Goal: Task Accomplishment & Management: Manage account settings

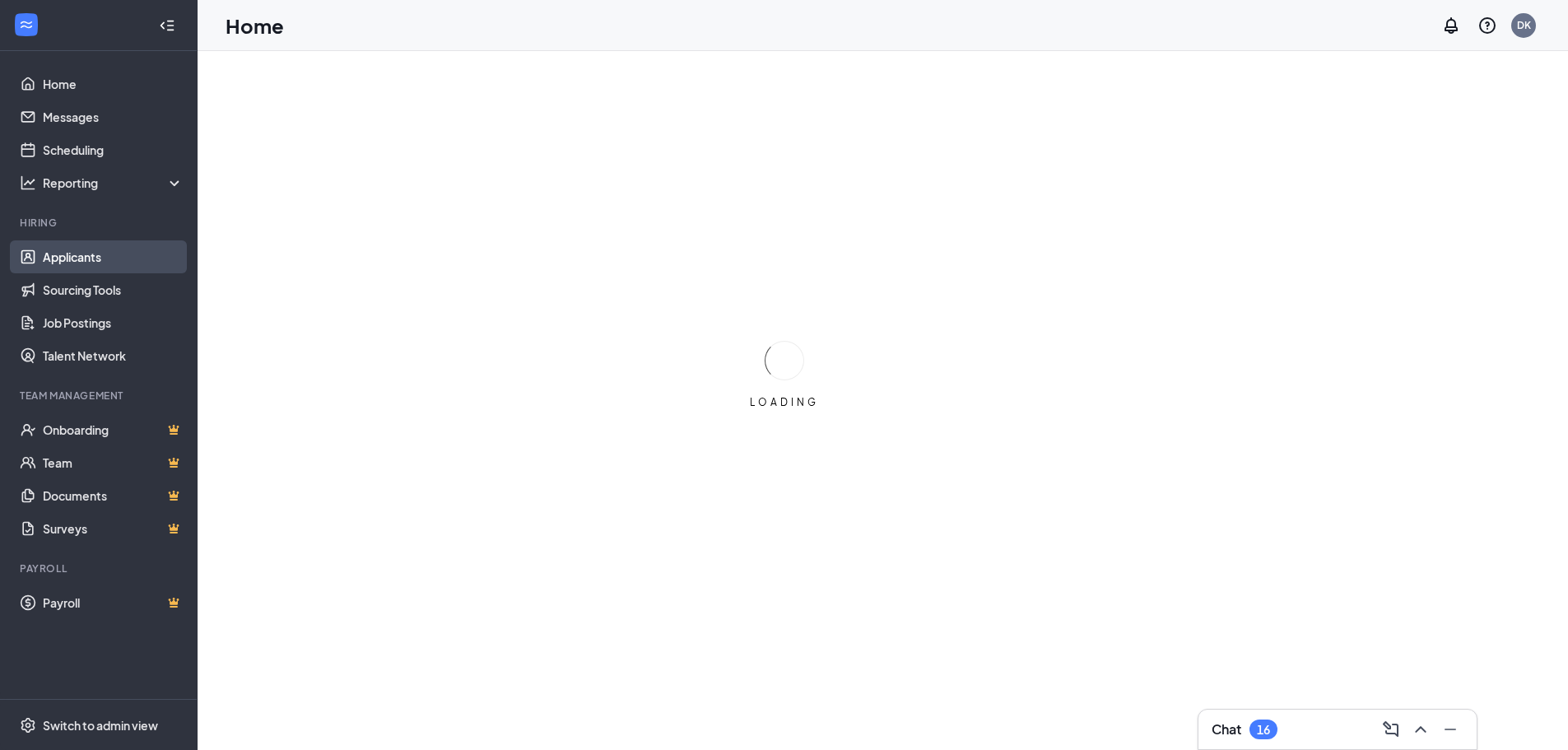
click at [56, 257] on link "Applicants" at bounding box center [113, 257] width 141 height 33
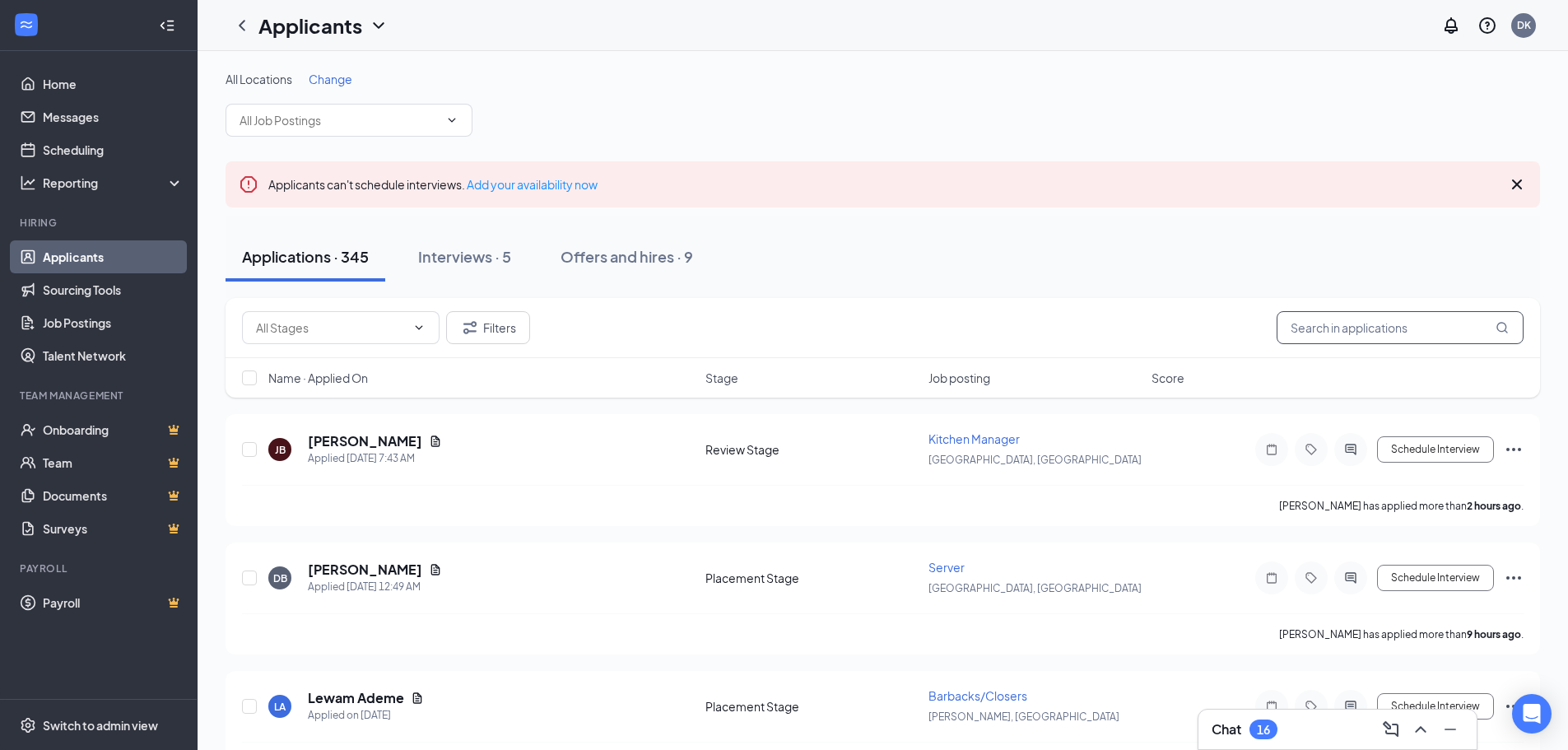
click at [1358, 327] on input "text" at bounding box center [1400, 327] width 247 height 33
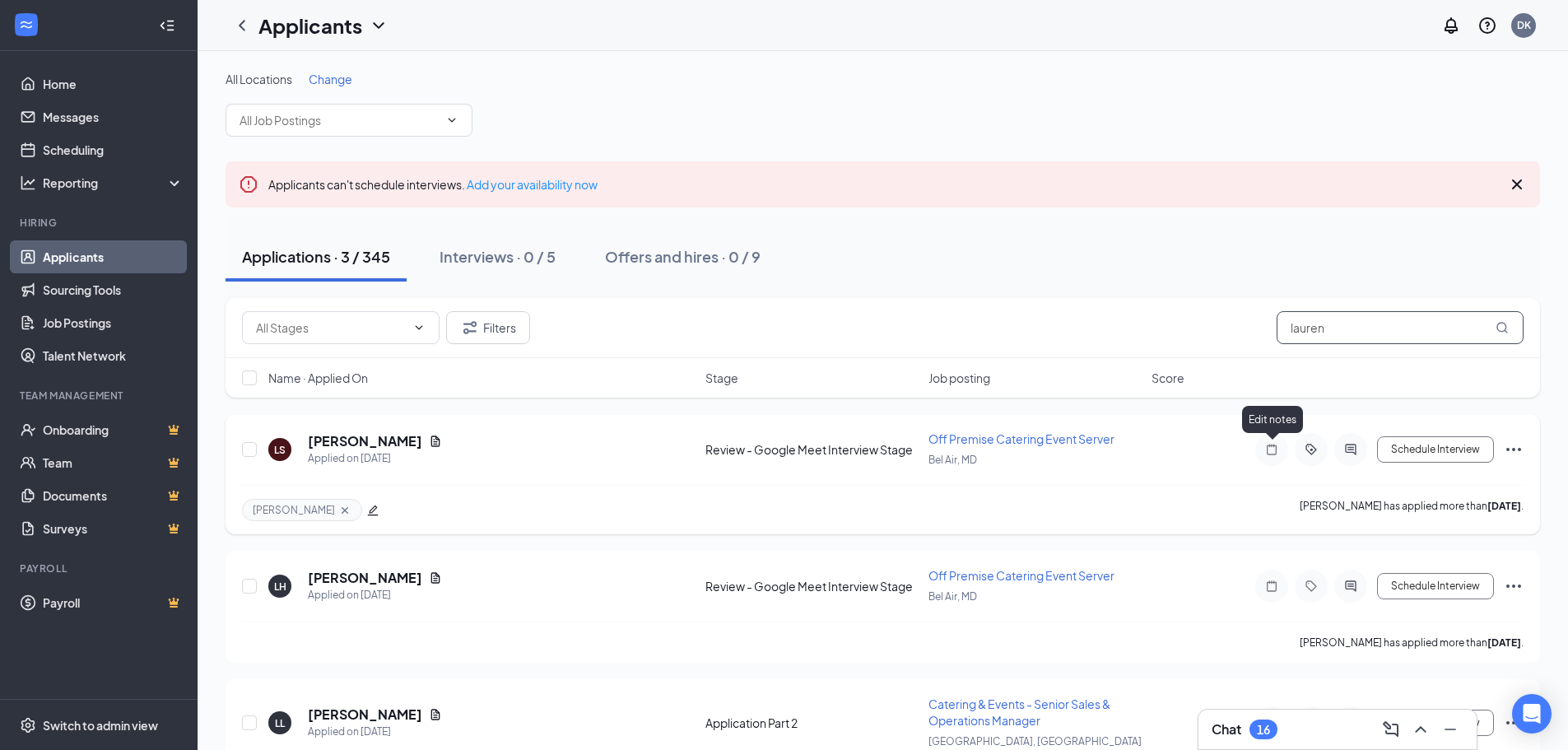
type input "lauren"
click at [1265, 446] on icon "Note" at bounding box center [1271, 449] width 20 height 13
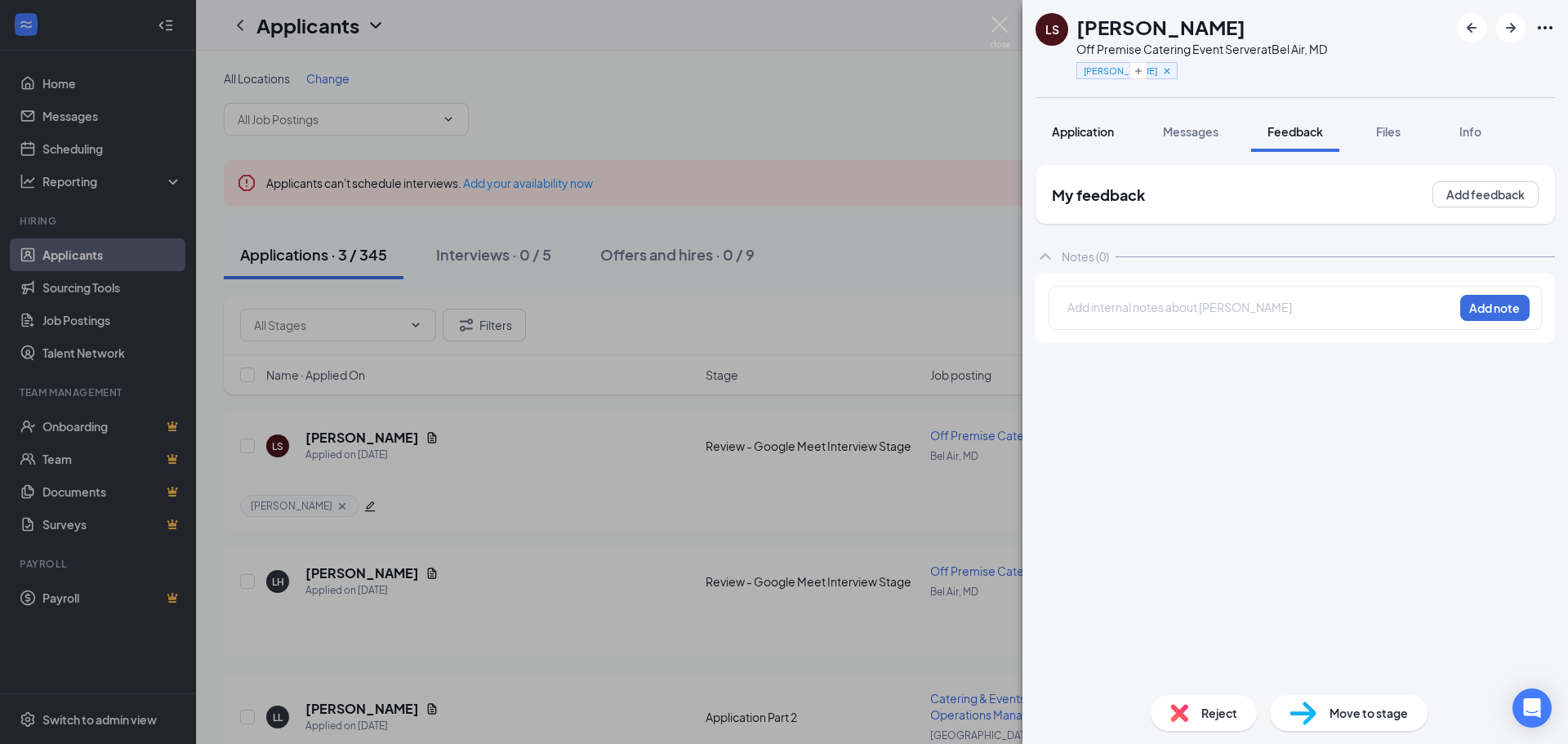
click at [1065, 128] on span "Application" at bounding box center [1083, 131] width 62 height 14
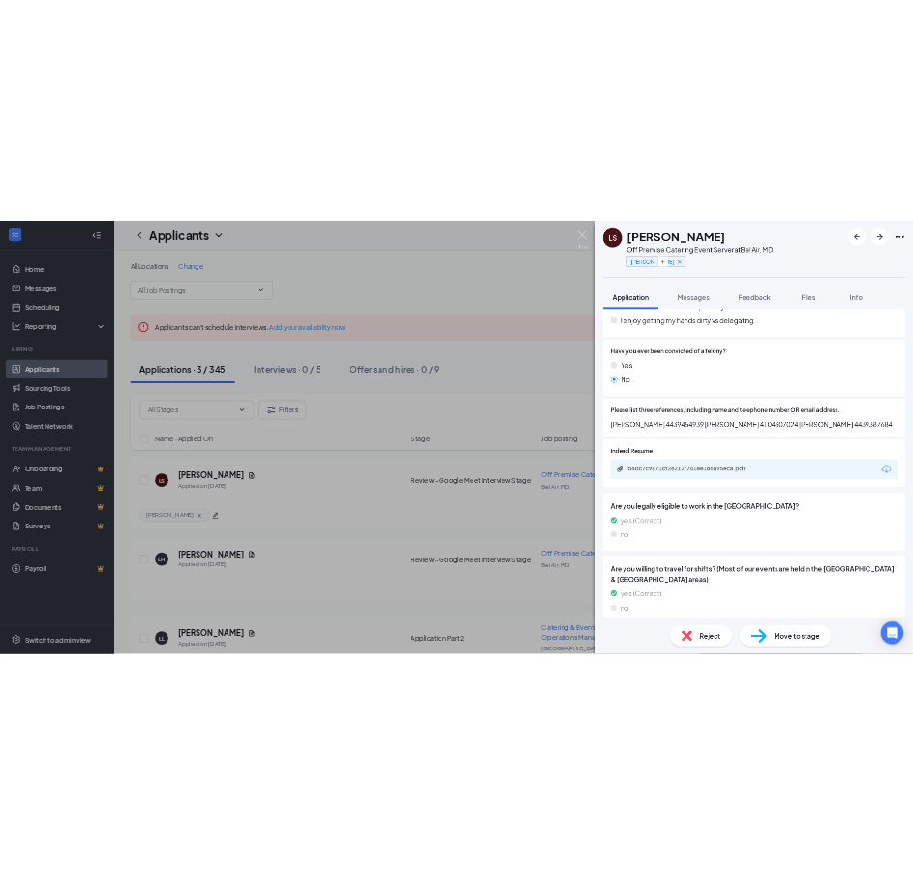
scroll to position [774, 0]
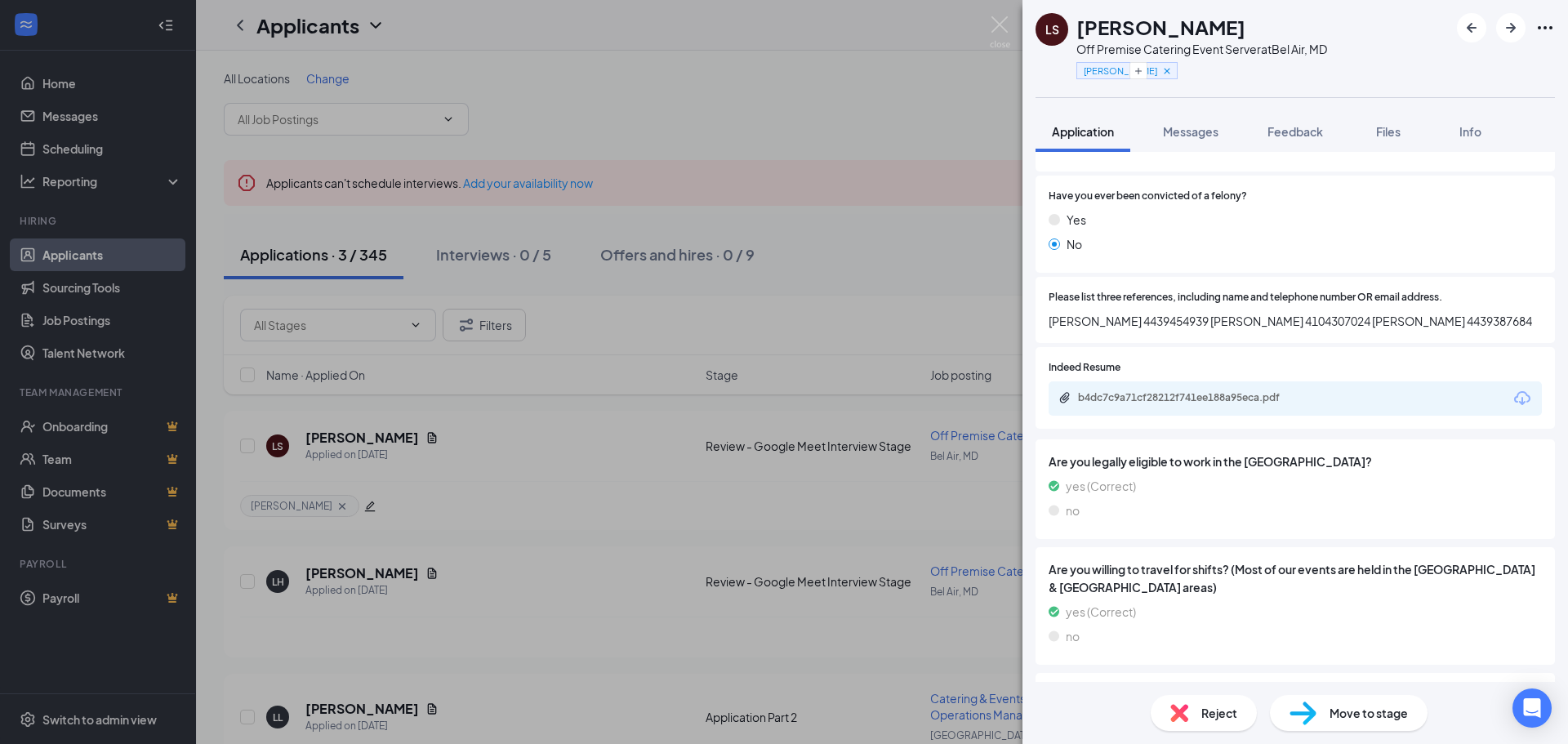
drag, startPoint x: 1046, startPoint y: 320, endPoint x: 1539, endPoint y: 324, distance: 493.0
click at [1539, 324] on div "Please list three references, including name and telephone number OR email addr…" at bounding box center [1295, 310] width 520 height 66
copy span "Joshua Chandler 4439454939 Kristin sumpter 4104307024 Kayla Smallwood 4439387684"
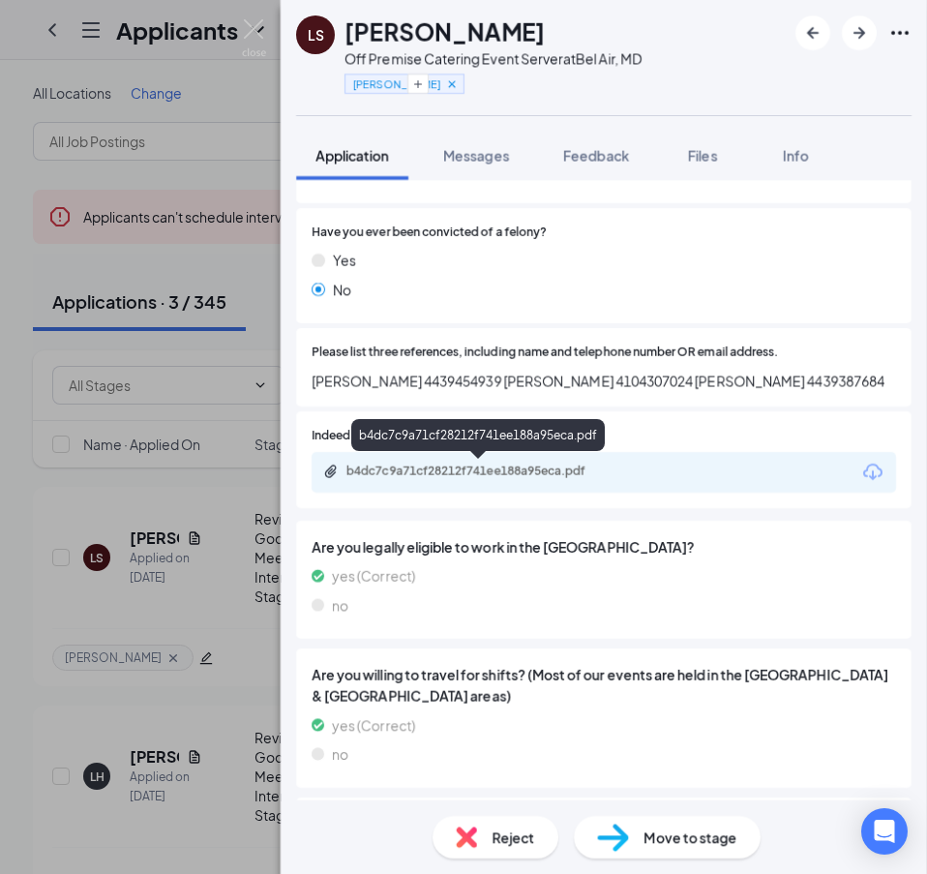
click at [481, 470] on div "b4dc7c9a71cf28212f741ee188a95eca.pdf" at bounding box center [482, 471] width 271 height 15
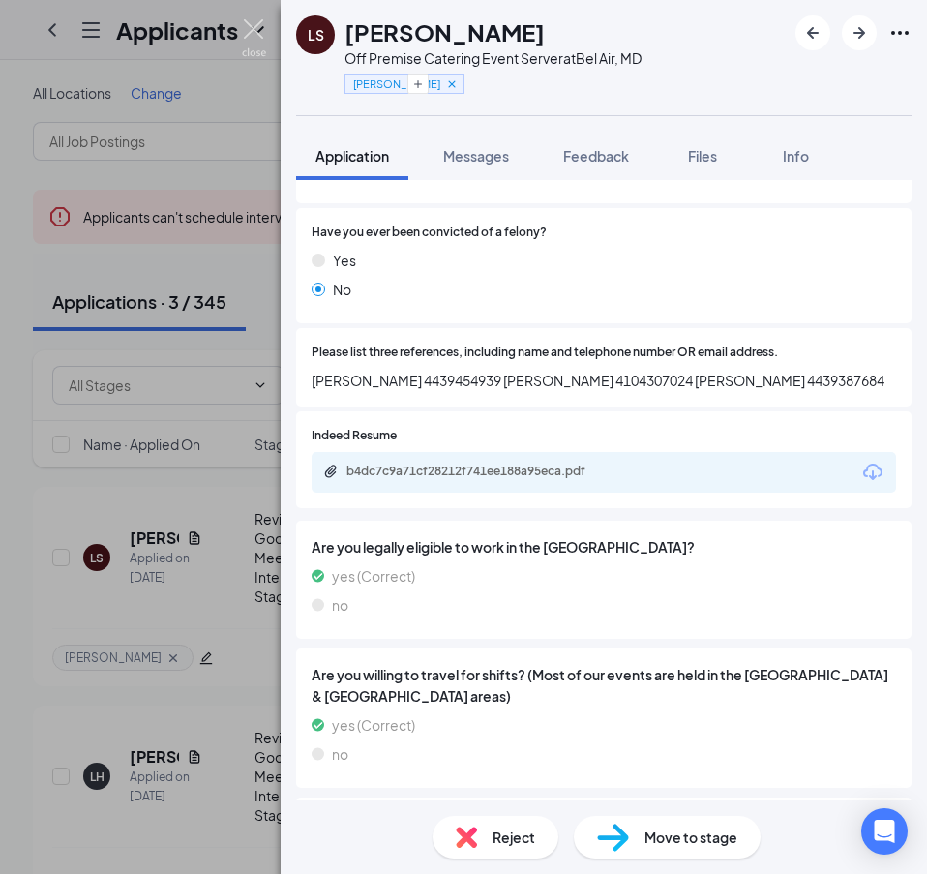
click at [253, 27] on img at bounding box center [254, 38] width 24 height 38
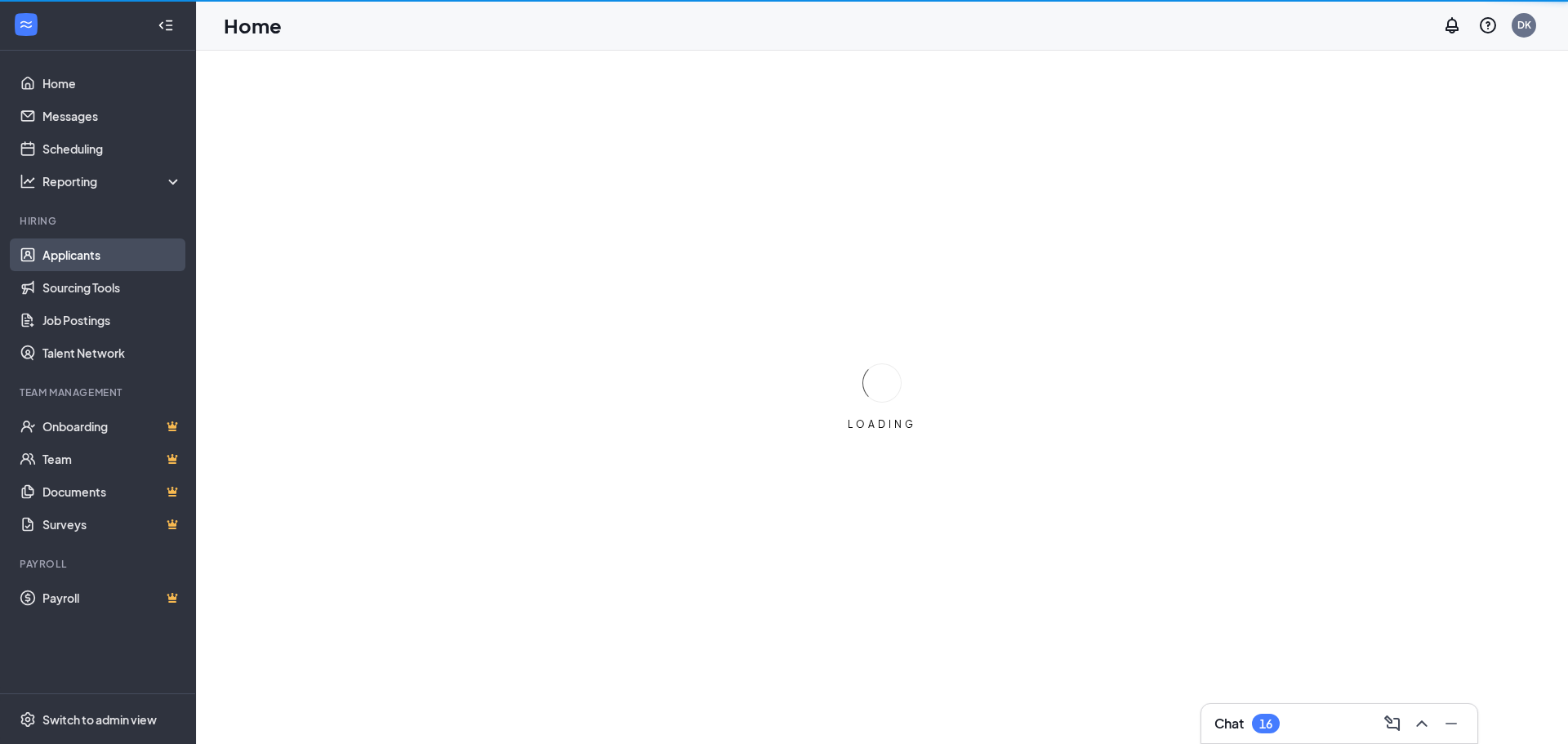
click at [85, 256] on link "Applicants" at bounding box center [112, 255] width 140 height 33
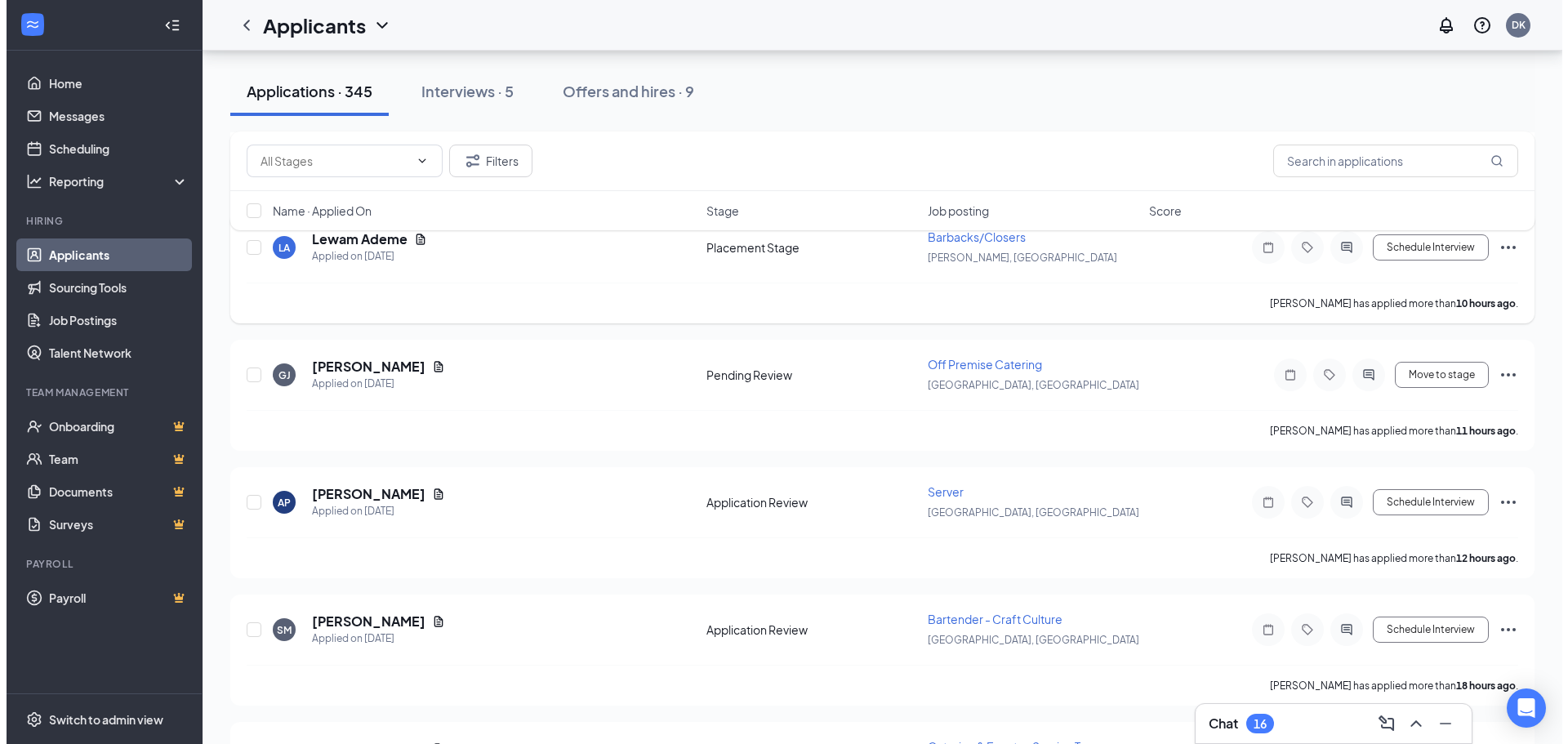
scroll to position [490, 0]
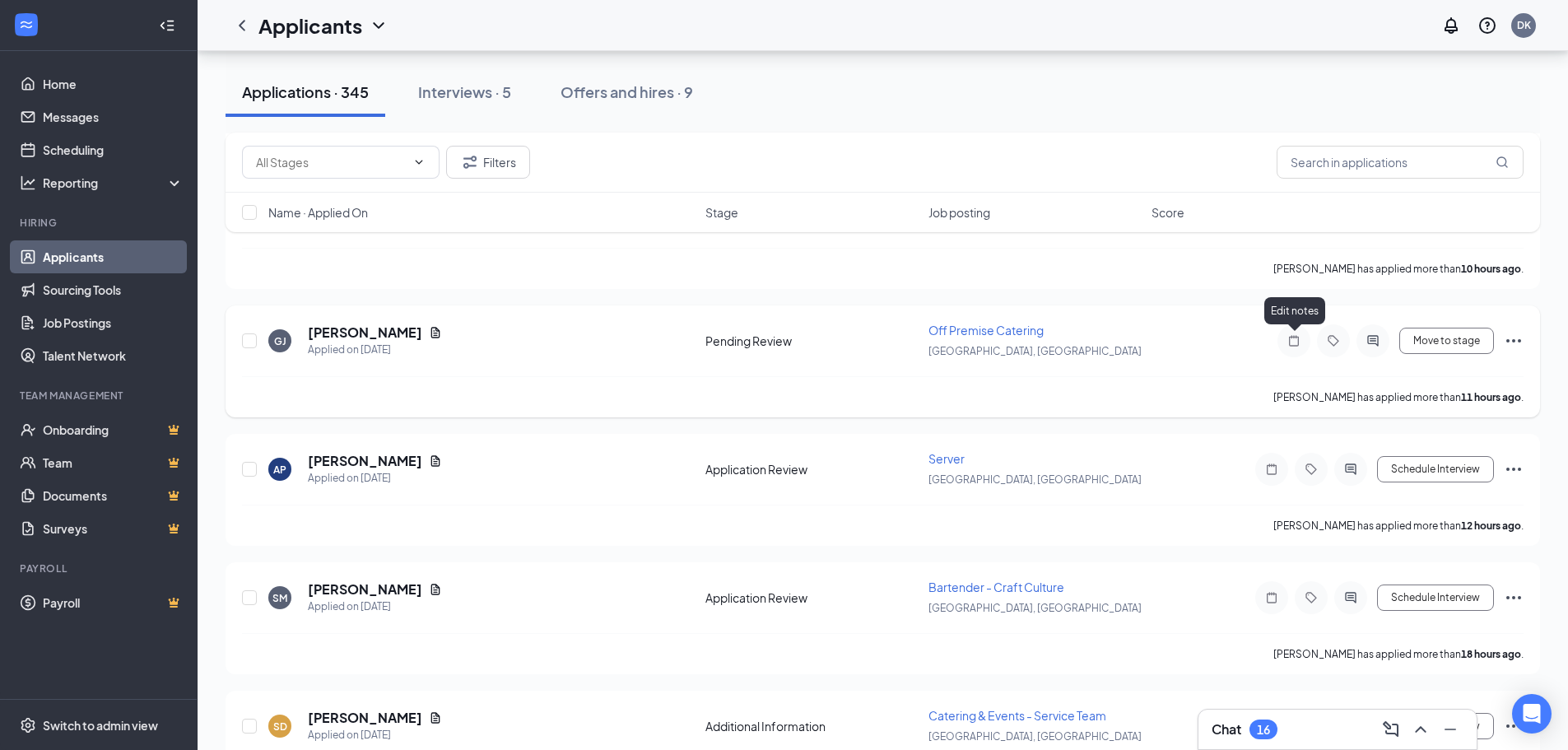
click at [787, 344] on icon "Note" at bounding box center [1293, 340] width 20 height 13
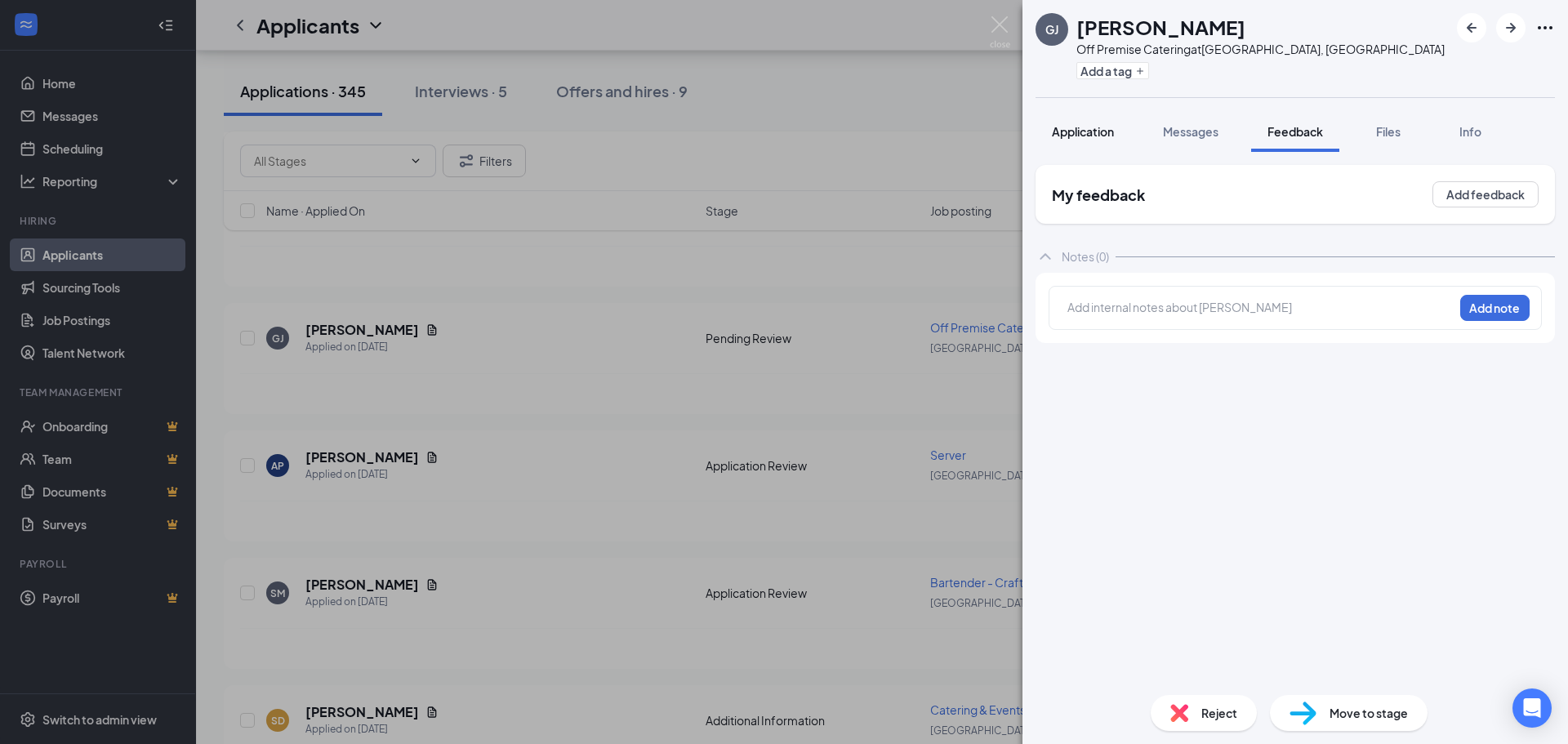
click at [781, 135] on span "Application" at bounding box center [1083, 131] width 62 height 14
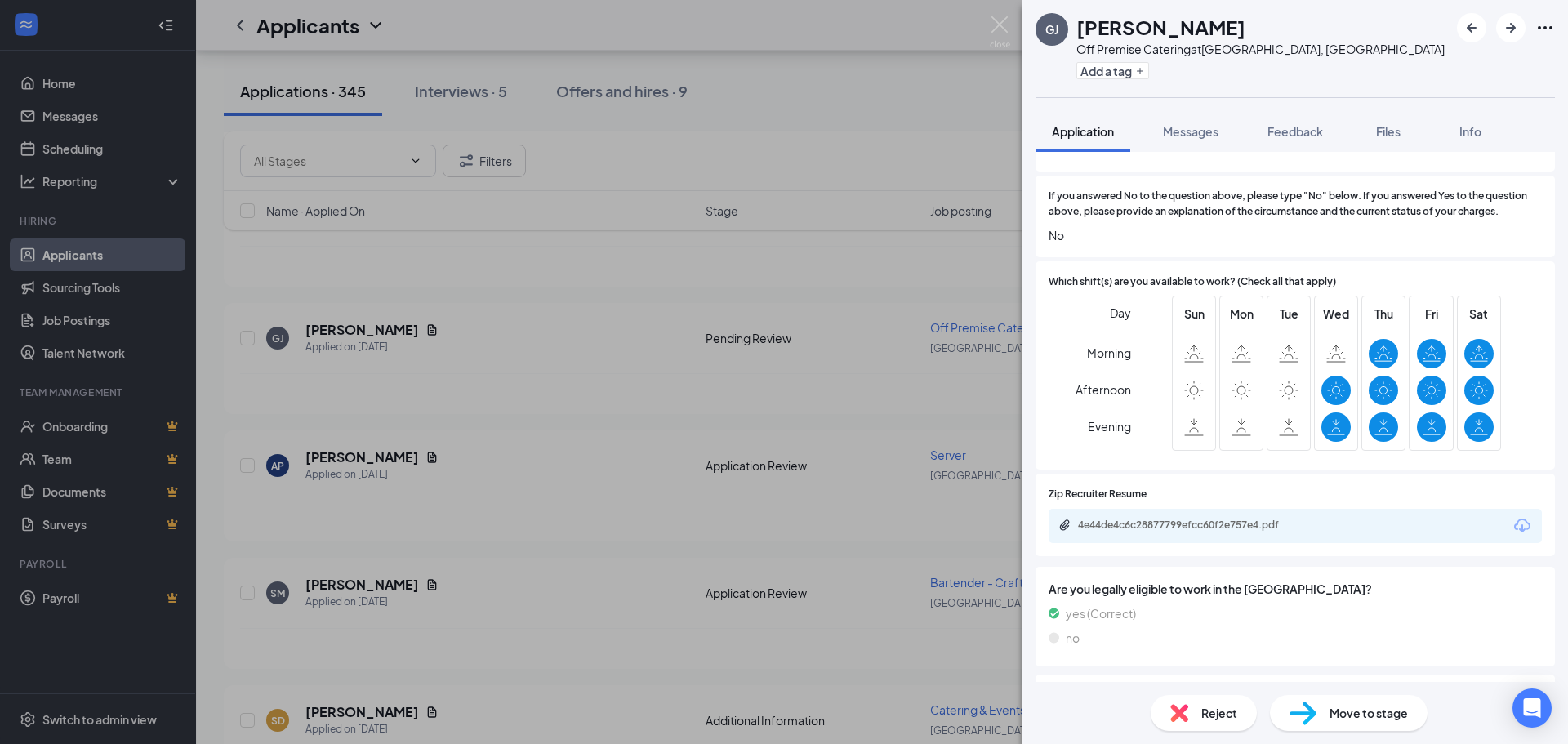
scroll to position [735, 0]
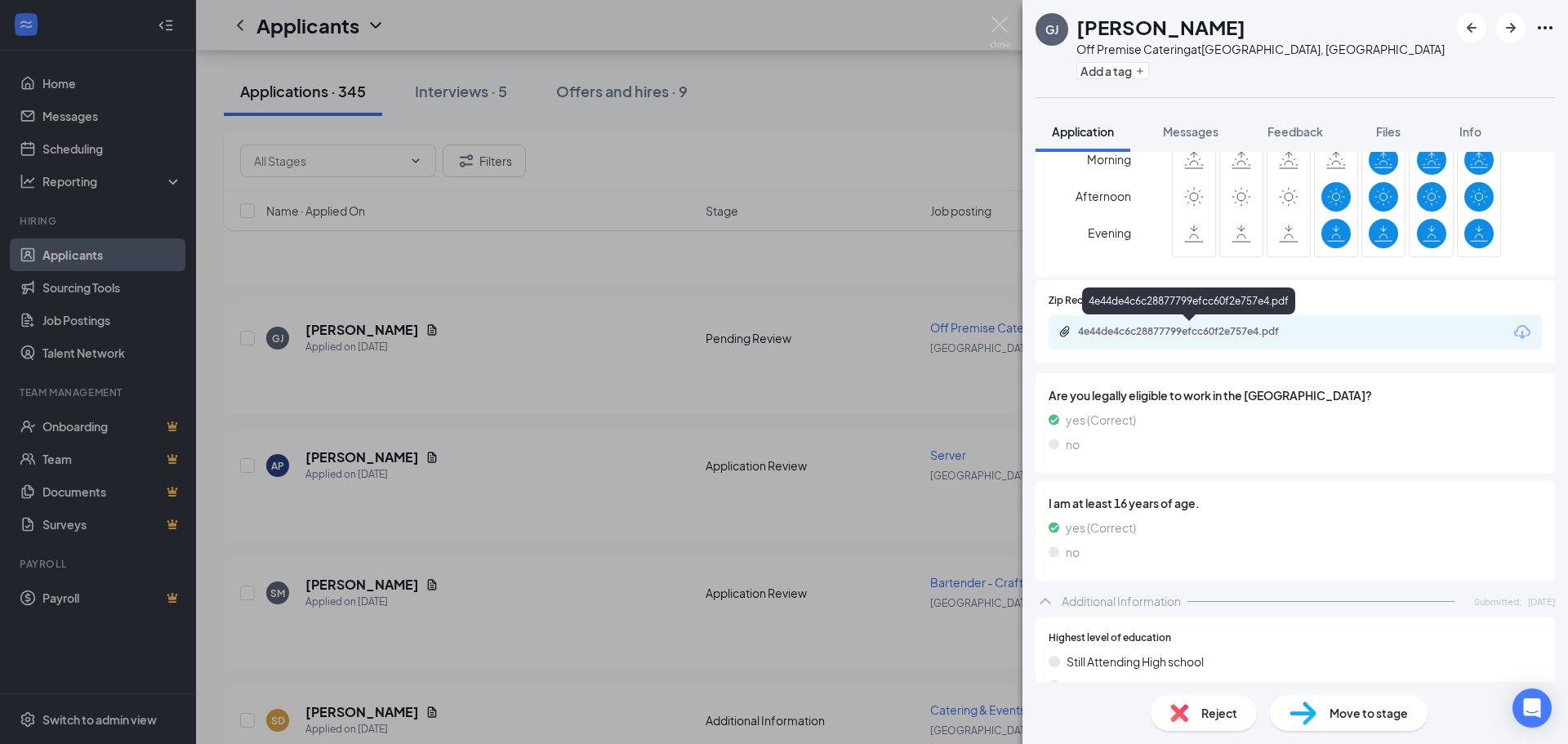
click at [781, 326] on div "4e44de4c6c28877799efcc60f2e757e4.pdf" at bounding box center [1192, 331] width 229 height 13
click at [781, 710] on span "Reject" at bounding box center [1219, 712] width 36 height 18
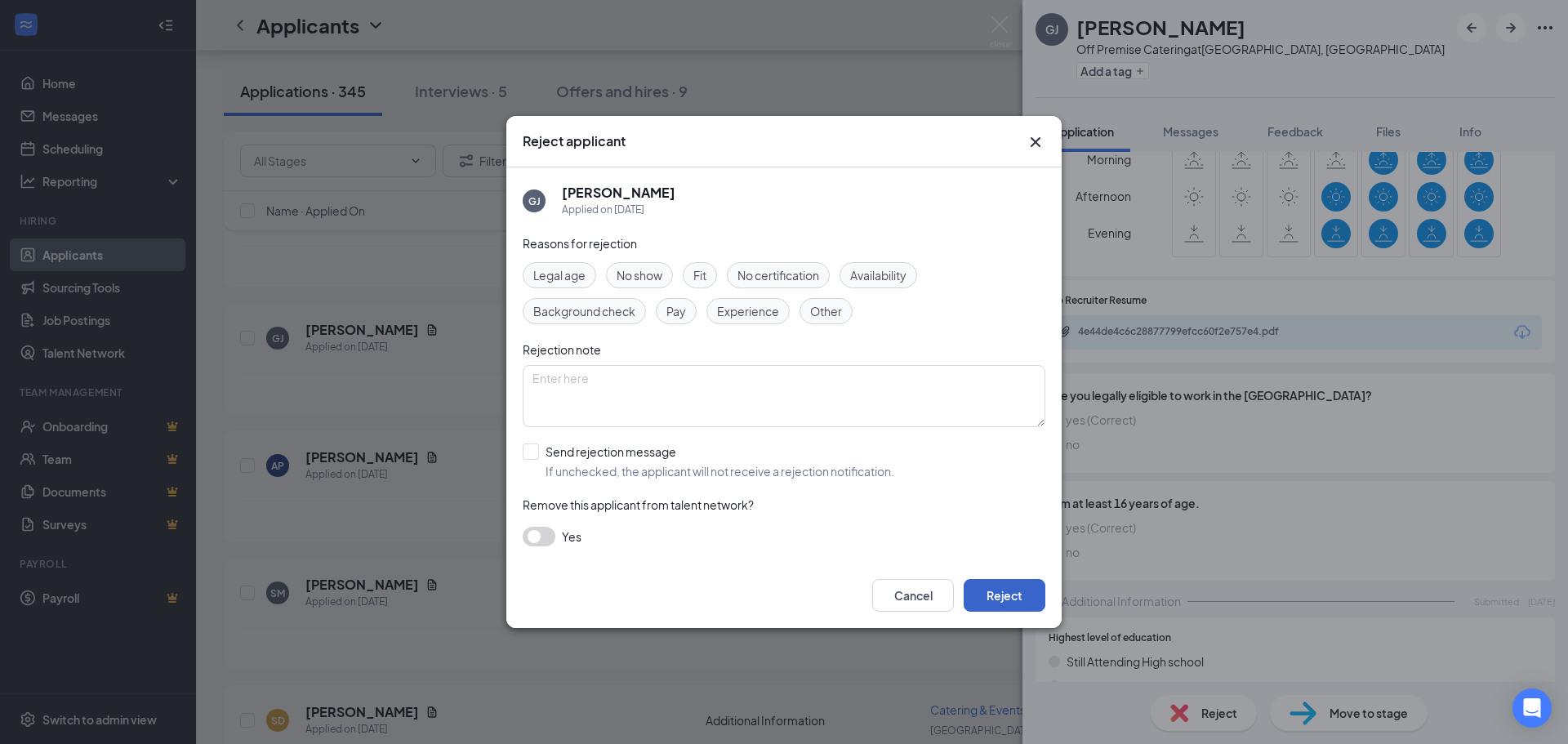
click at [781, 597] on button "Reject" at bounding box center [1004, 595] width 82 height 33
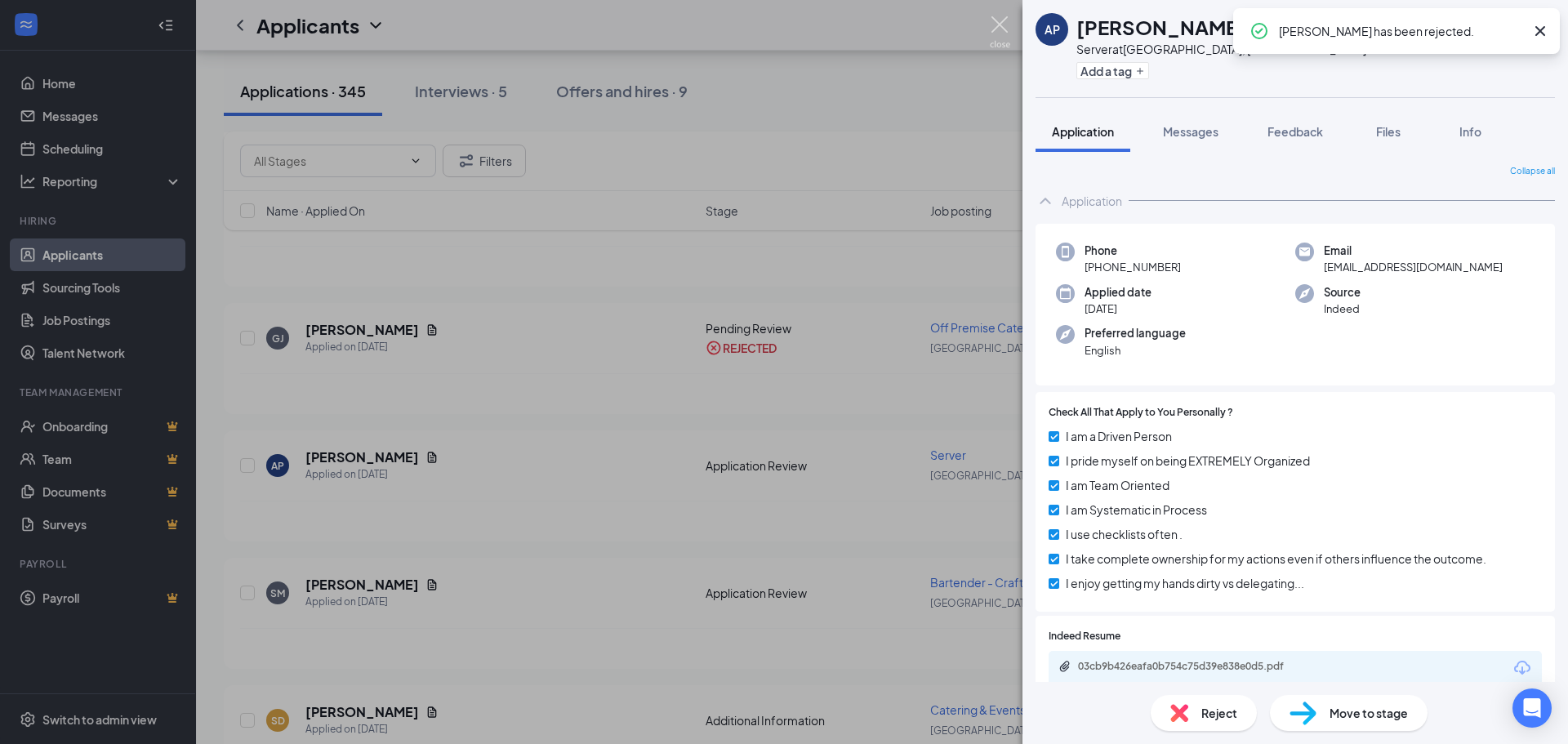
click at [781, 20] on img at bounding box center [1000, 32] width 20 height 32
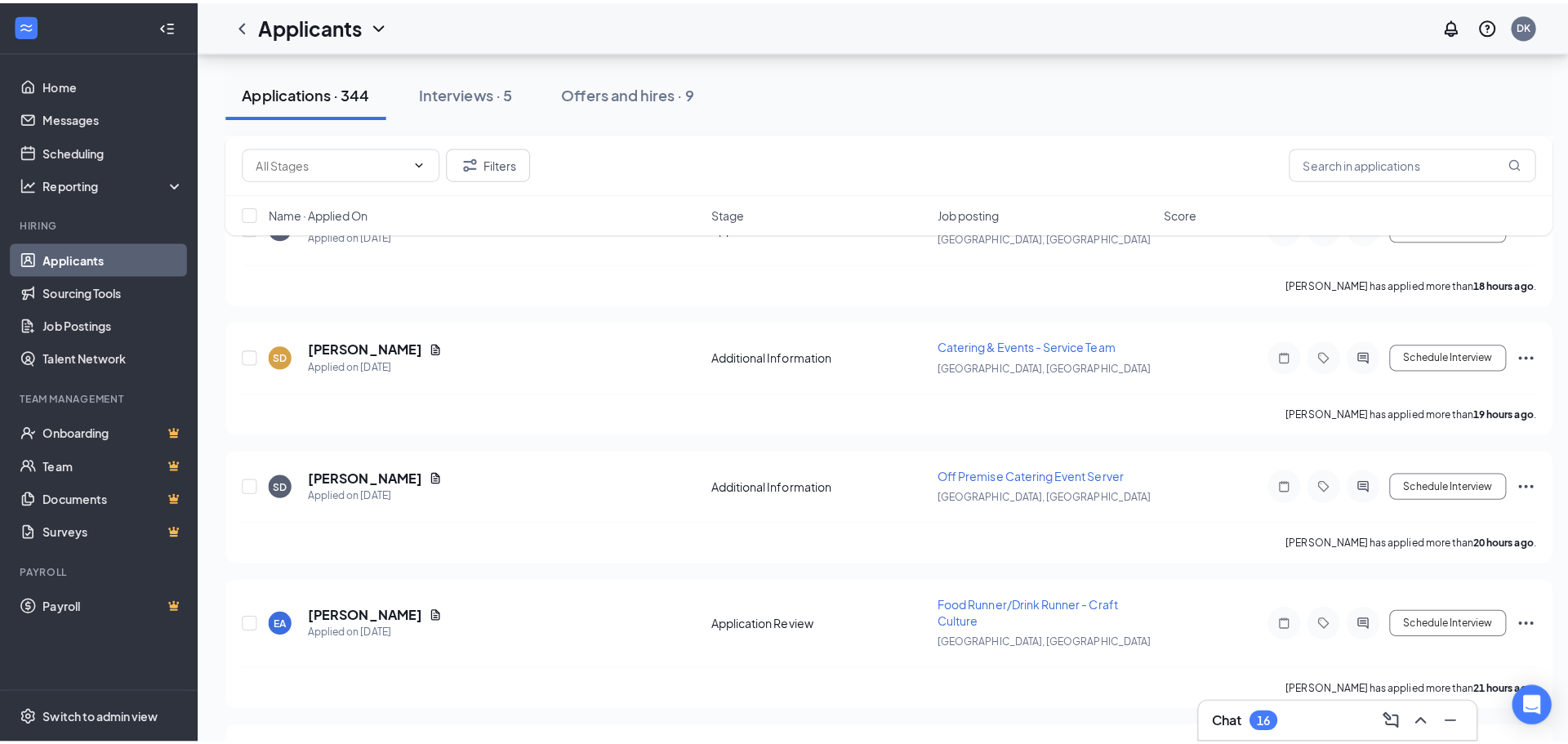
scroll to position [735, 0]
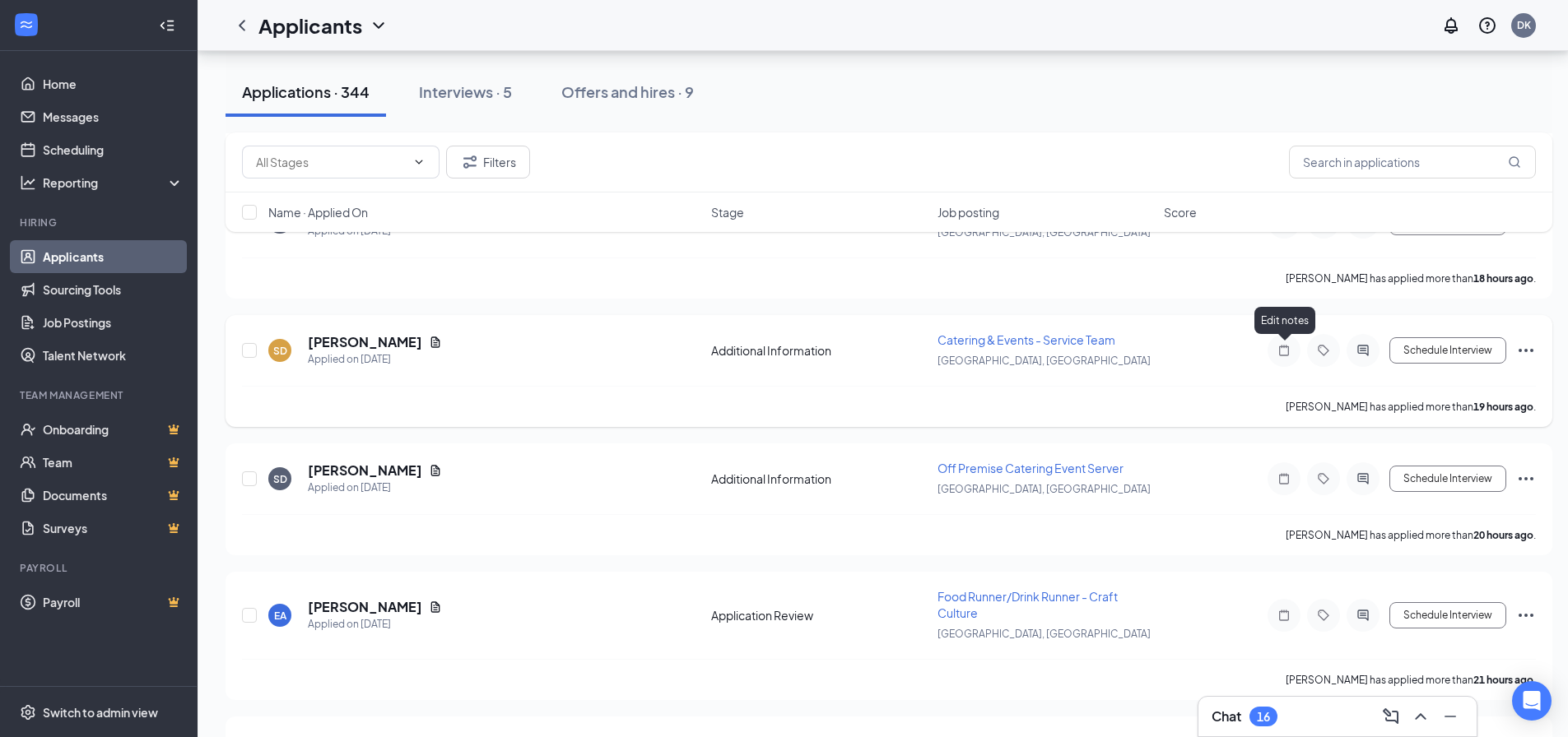
click at [787, 350] on icon "Note" at bounding box center [1284, 350] width 20 height 13
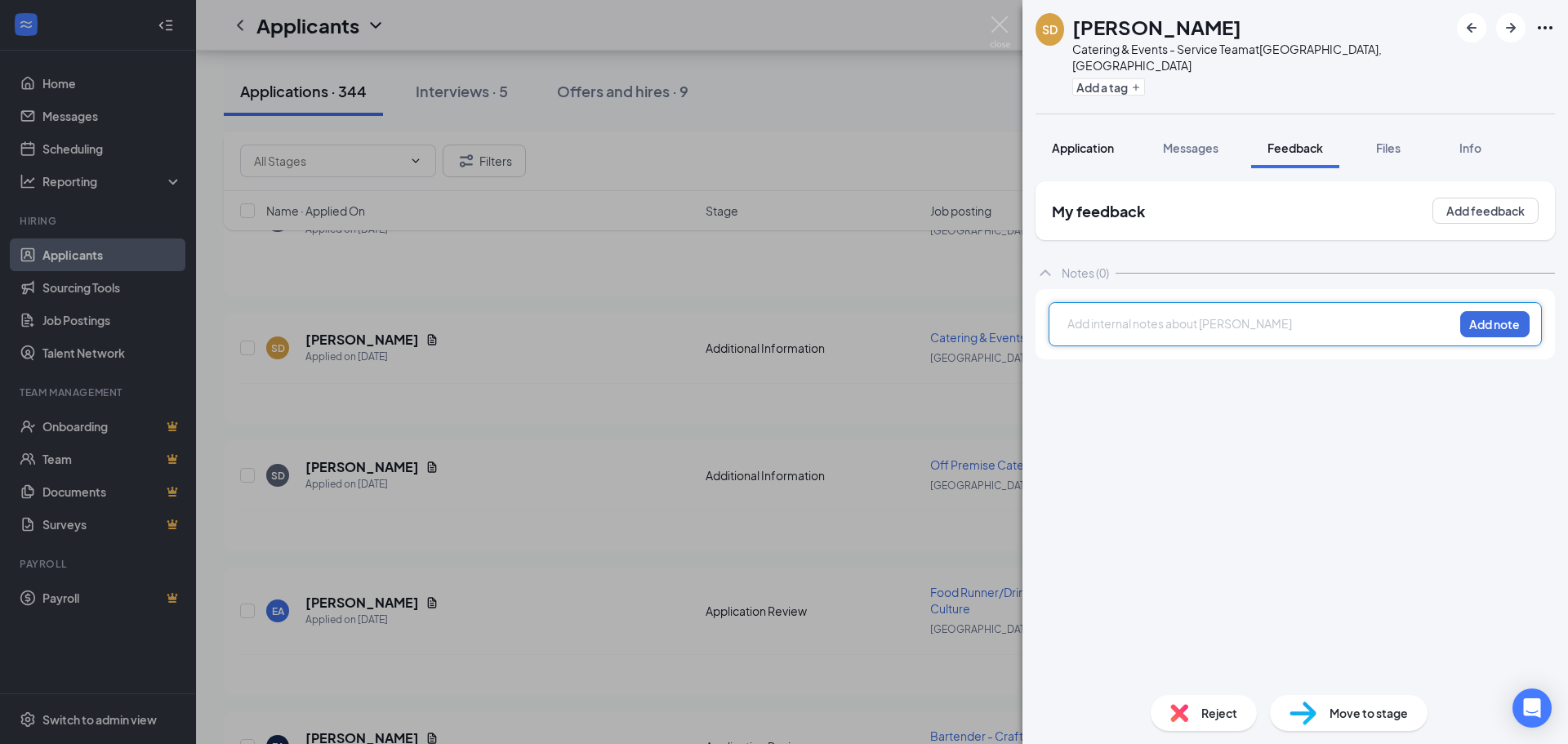
click at [781, 141] on span "Application" at bounding box center [1083, 148] width 62 height 14
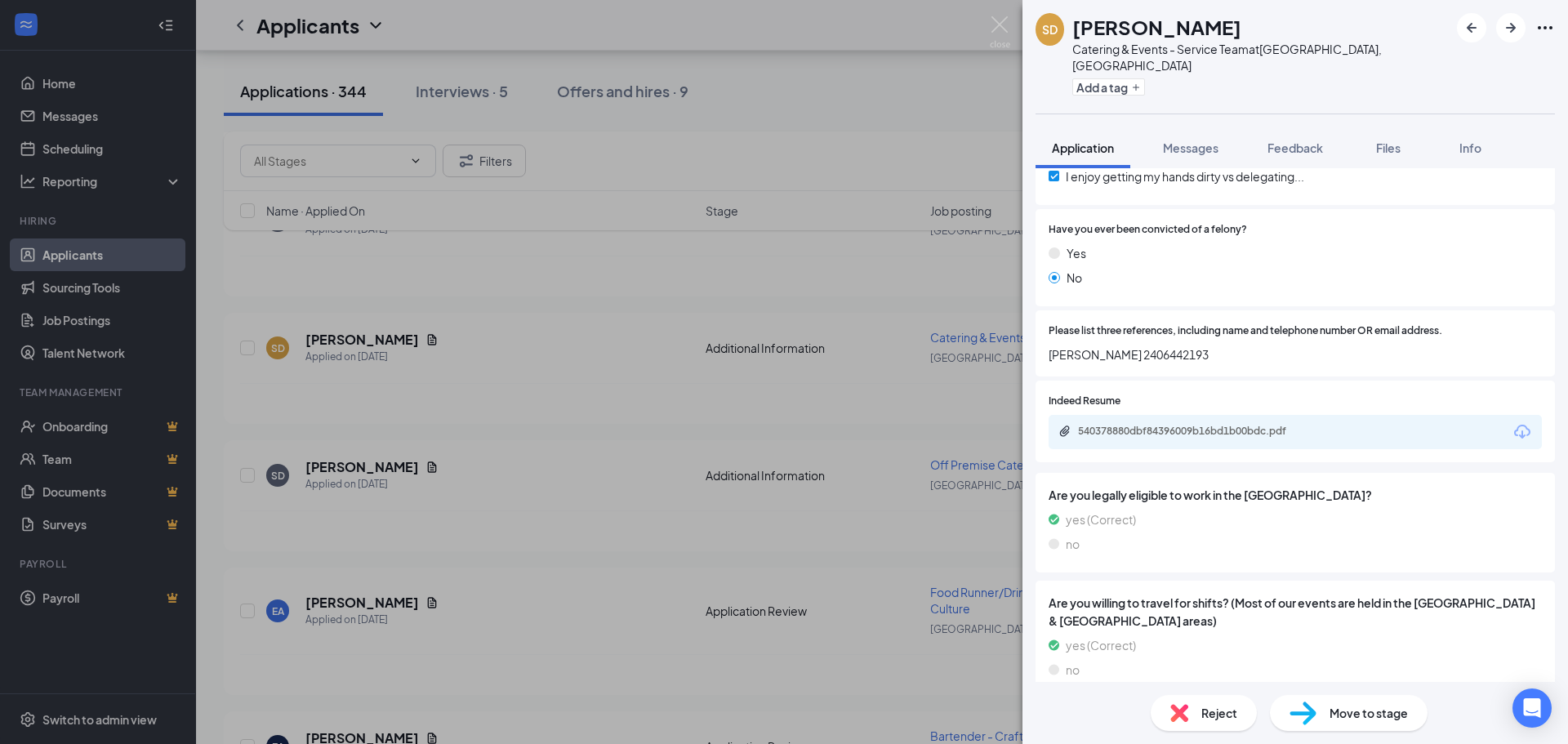
scroll to position [653, 0]
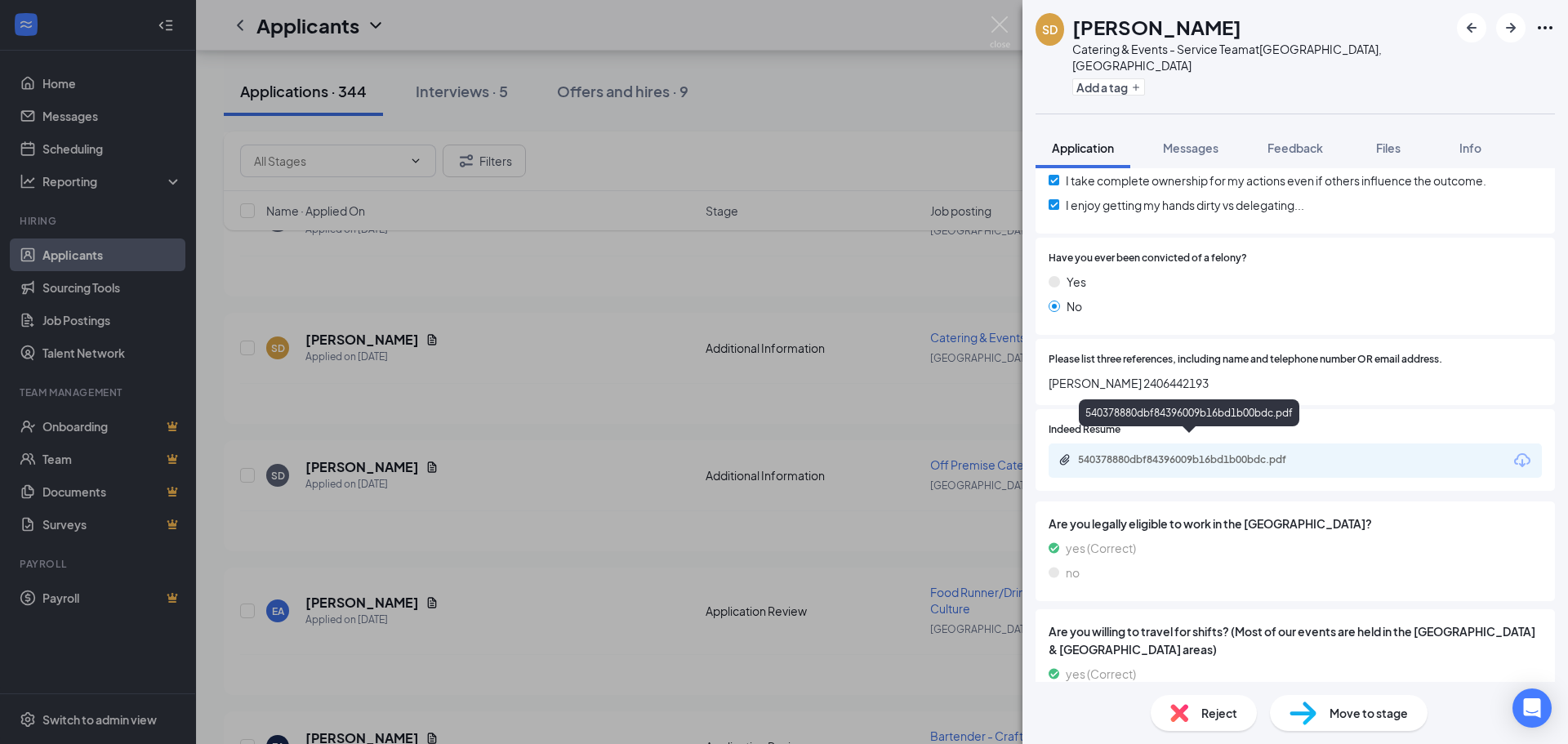
click at [781, 453] on div "540378880dbf84396009b16bd1b00bdc.pdf" at bounding box center [1192, 459] width 229 height 13
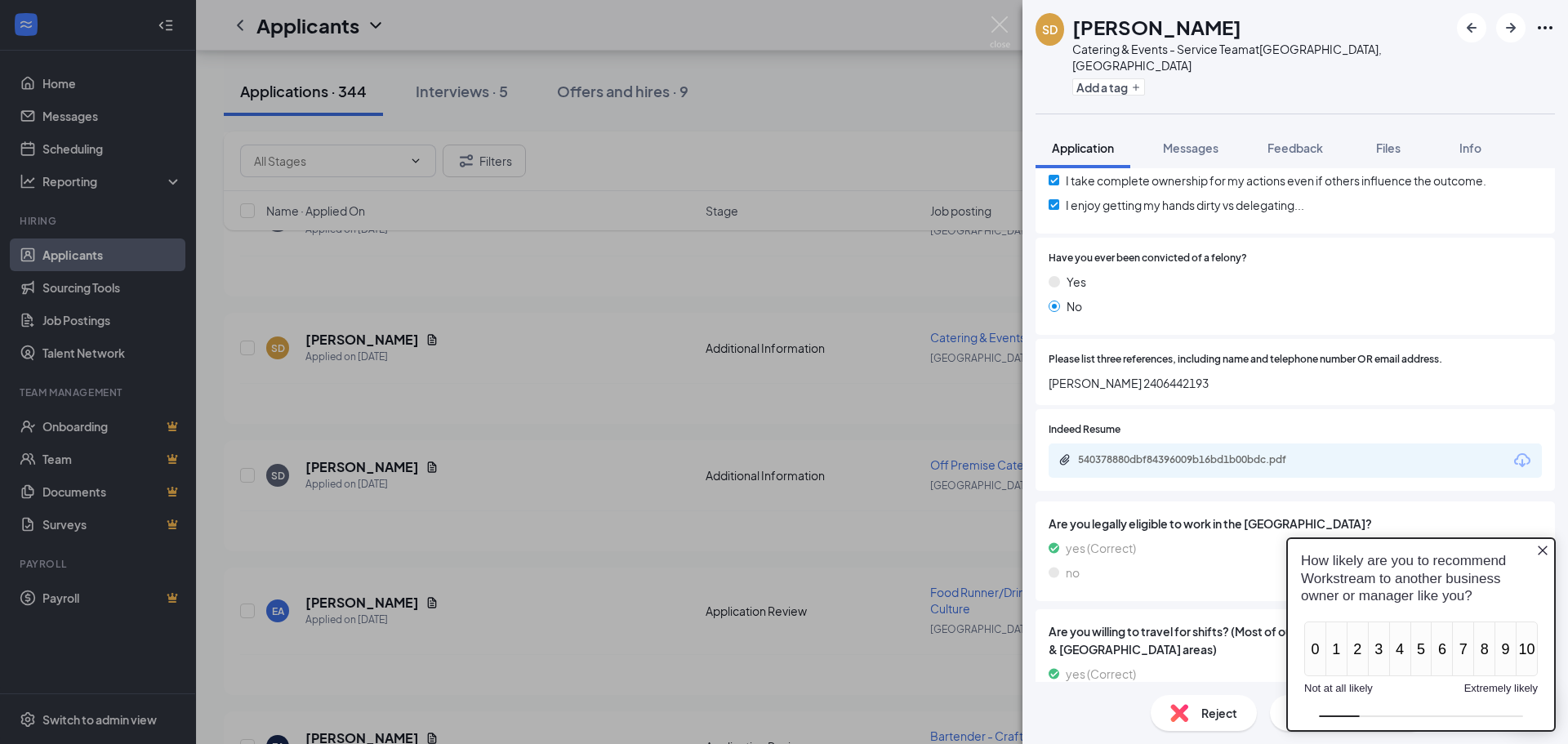
scroll to position [0, 0]
click at [781, 549] on icon "Close button" at bounding box center [1542, 550] width 13 height 13
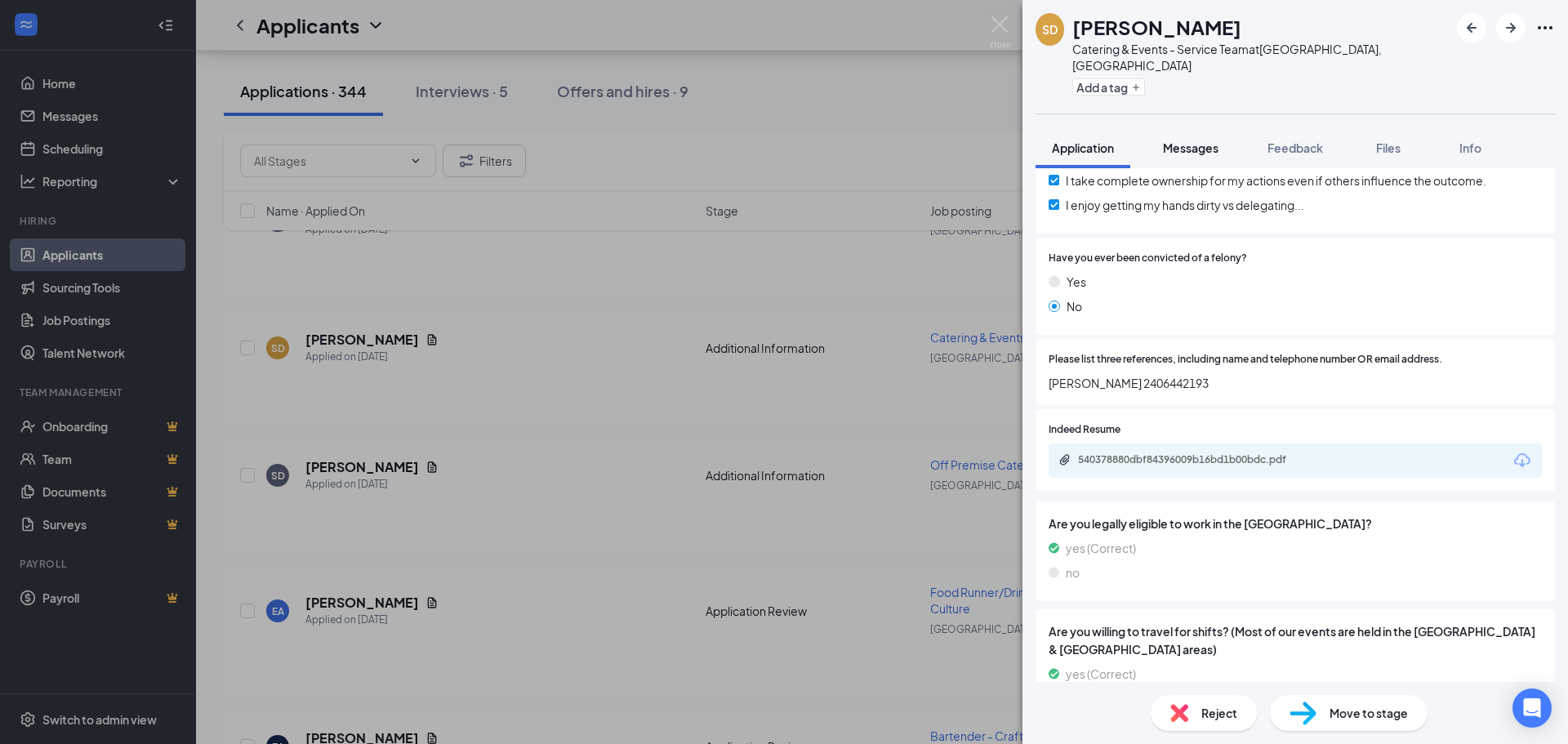
click at [781, 141] on span "Messages" at bounding box center [1190, 148] width 56 height 14
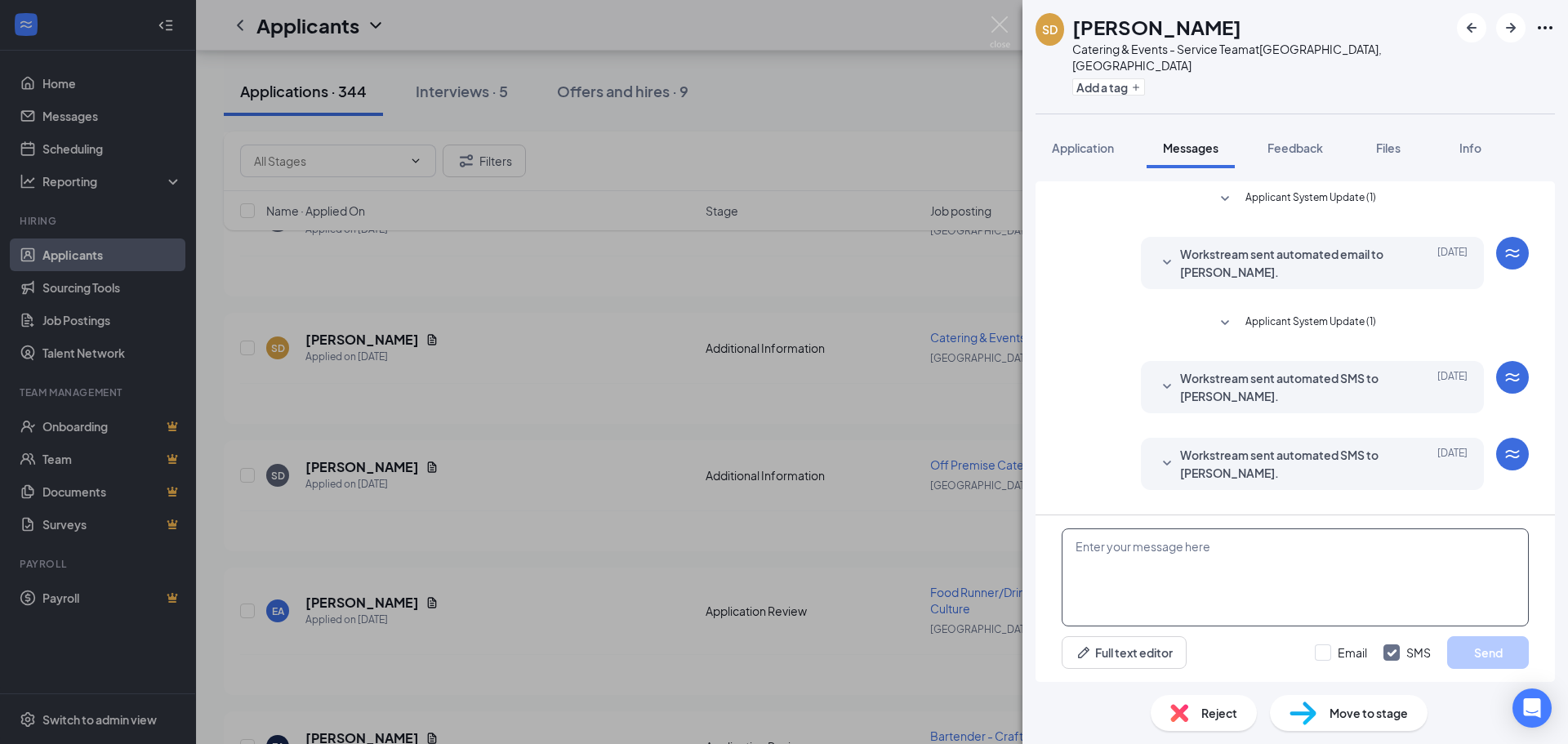
click at [781, 549] on textarea at bounding box center [1295, 577] width 467 height 98
paste textarea "Join Our Team – Open Interviews! [PERSON_NAME]'s Catering is excited to announc…"
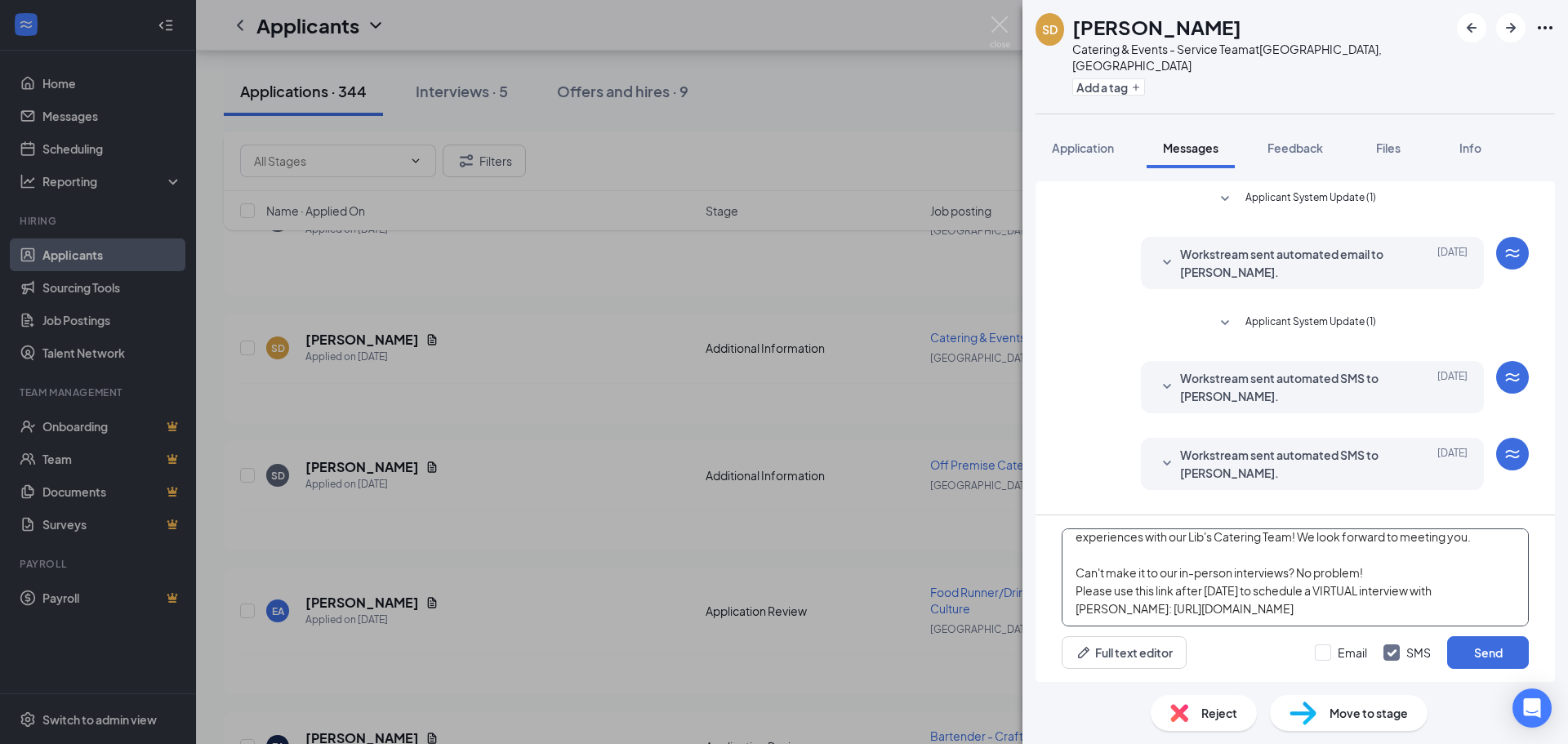
scroll to position [351, 0]
drag, startPoint x: 1205, startPoint y: 591, endPoint x: 1289, endPoint y: 593, distance: 84.0
click at [781, 593] on textarea "Join Our Team – Open Interviews! [PERSON_NAME]'s Catering is excited to announc…" at bounding box center [1295, 577] width 467 height 98
click at [781, 573] on textarea "Join Our Team – Open Interviews! [PERSON_NAME]'s Catering is excited to announc…" at bounding box center [1295, 577] width 467 height 98
type textarea "Join Our Team – Open Interviews! [PERSON_NAME]'s Catering is excited to announc…"
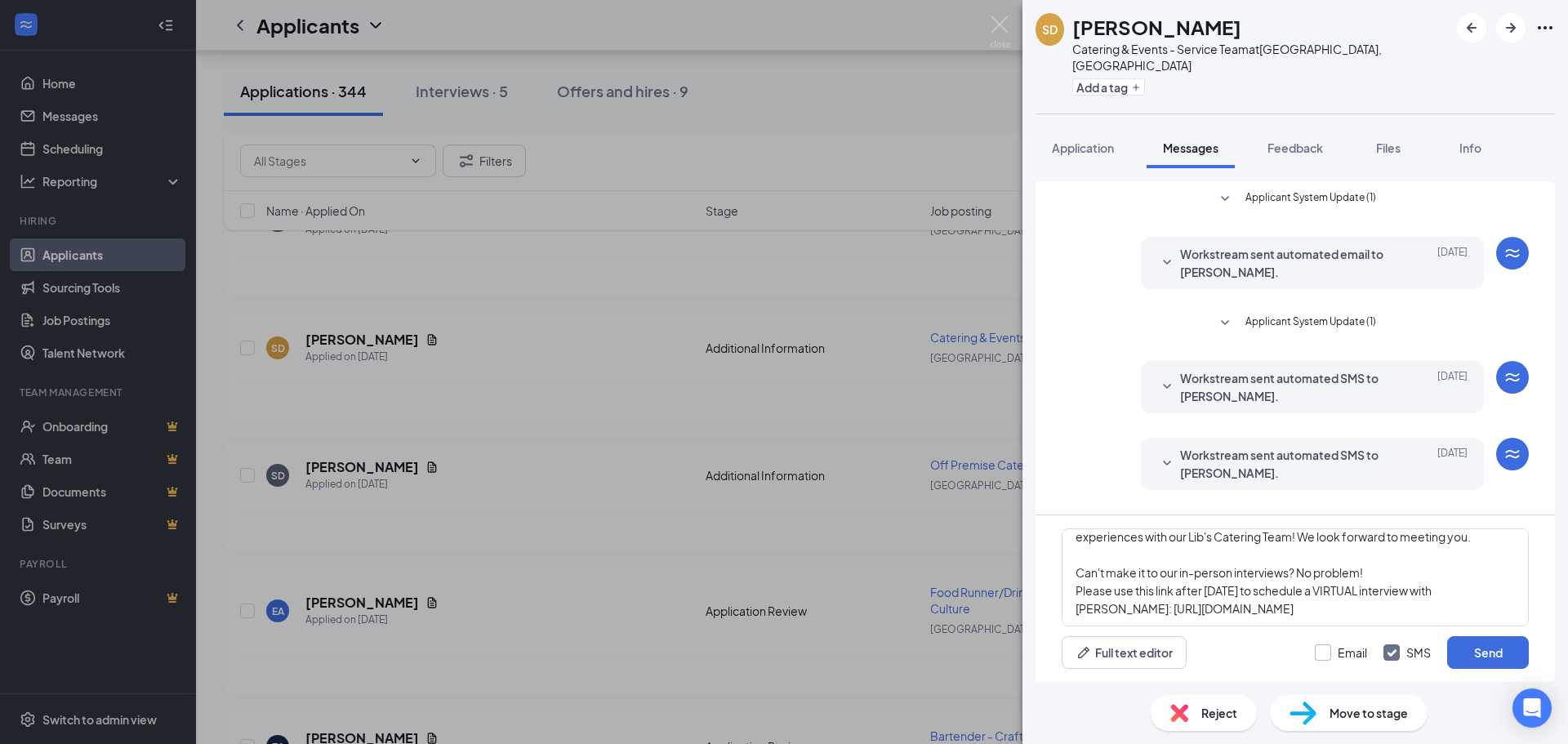
click at [781, 653] on input "Email" at bounding box center [1341, 652] width 52 height 16
checkbox input "true"
click at [781, 78] on button "Add a tag" at bounding box center [1108, 87] width 73 height 17
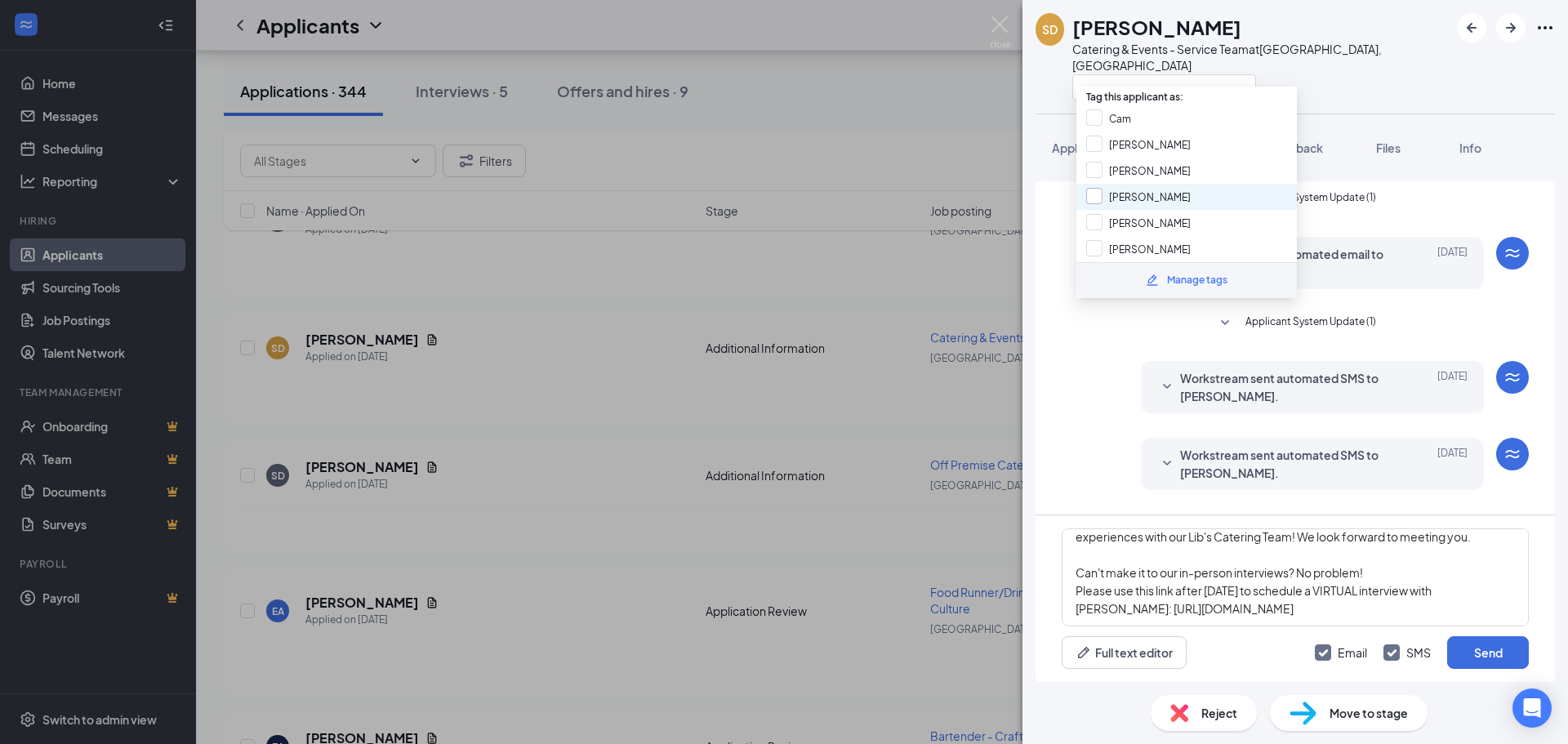
click at [781, 193] on input "[PERSON_NAME]" at bounding box center [1138, 197] width 105 height 18
checkbox input "true"
click at [781, 76] on div at bounding box center [1260, 87] width 376 height 27
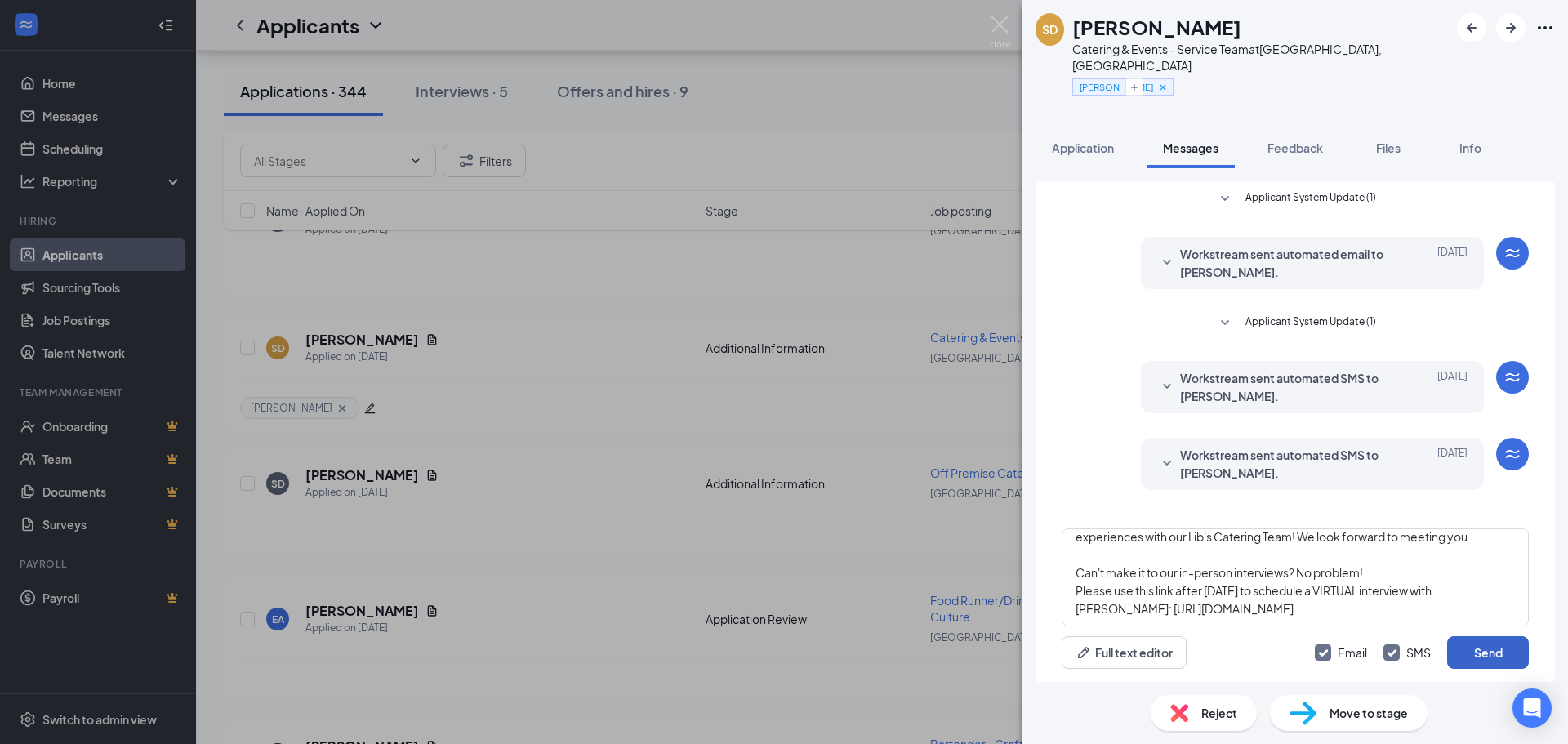
click at [781, 650] on button "Send" at bounding box center [1487, 652] width 82 height 33
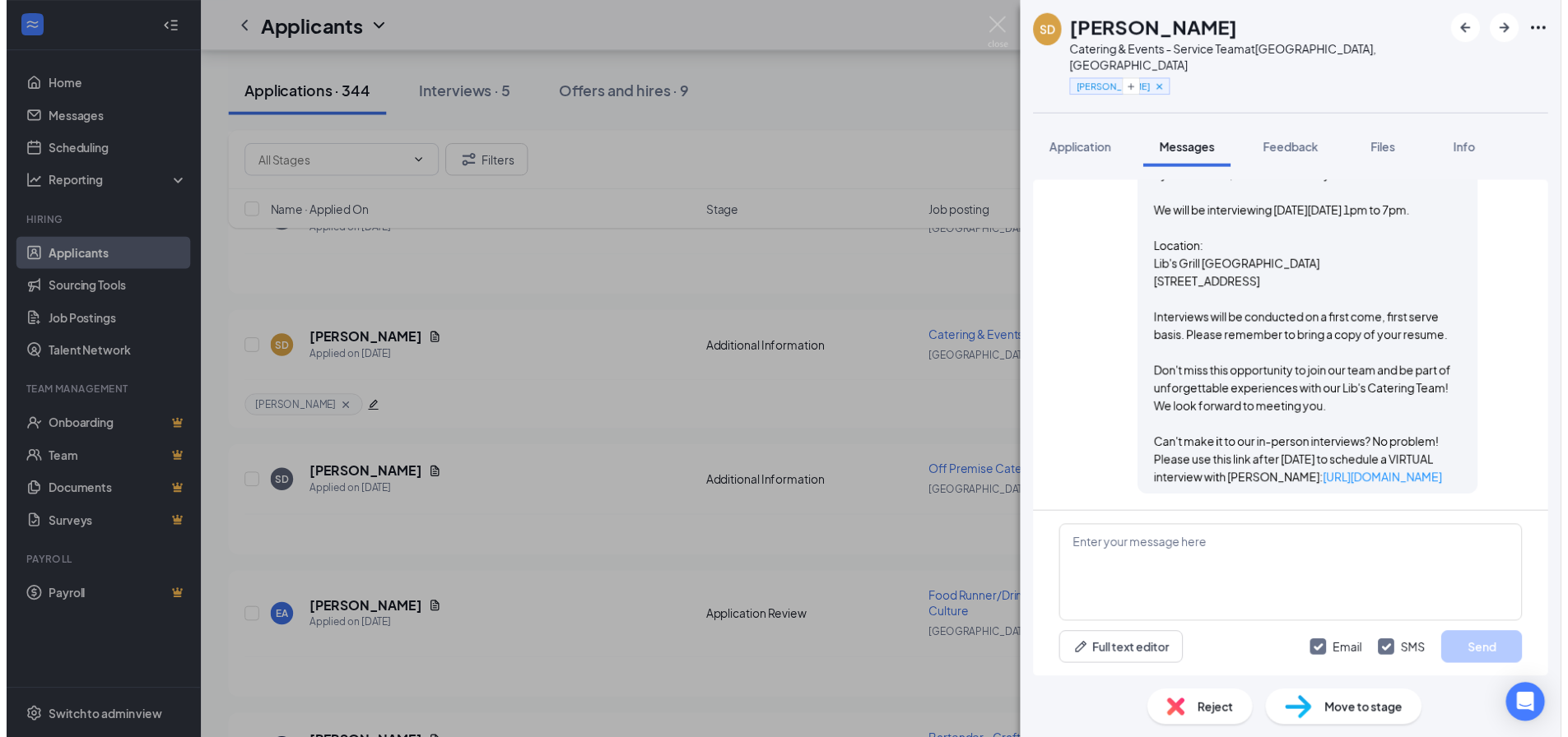
scroll to position [1322, 0]
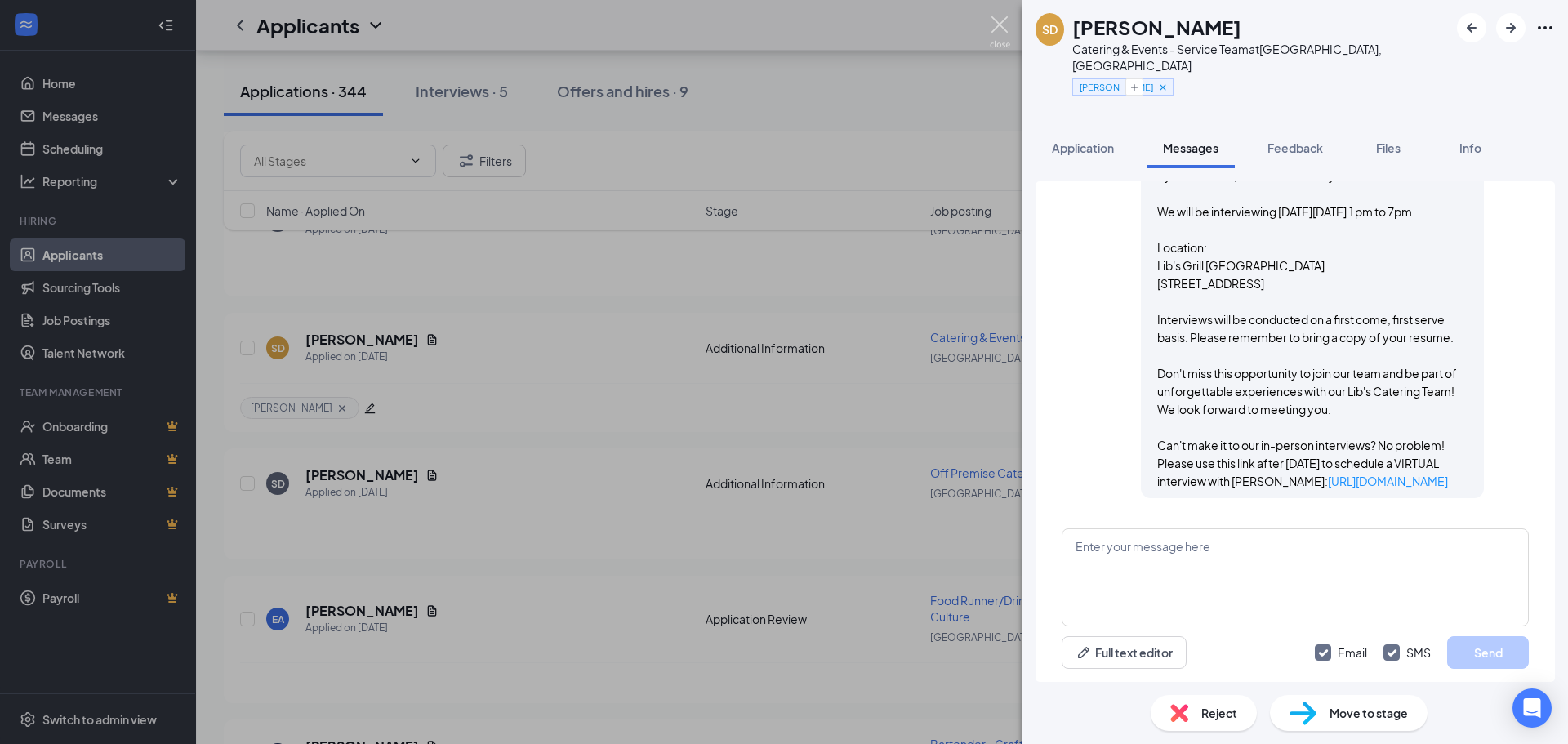
click at [781, 21] on img at bounding box center [1000, 32] width 20 height 32
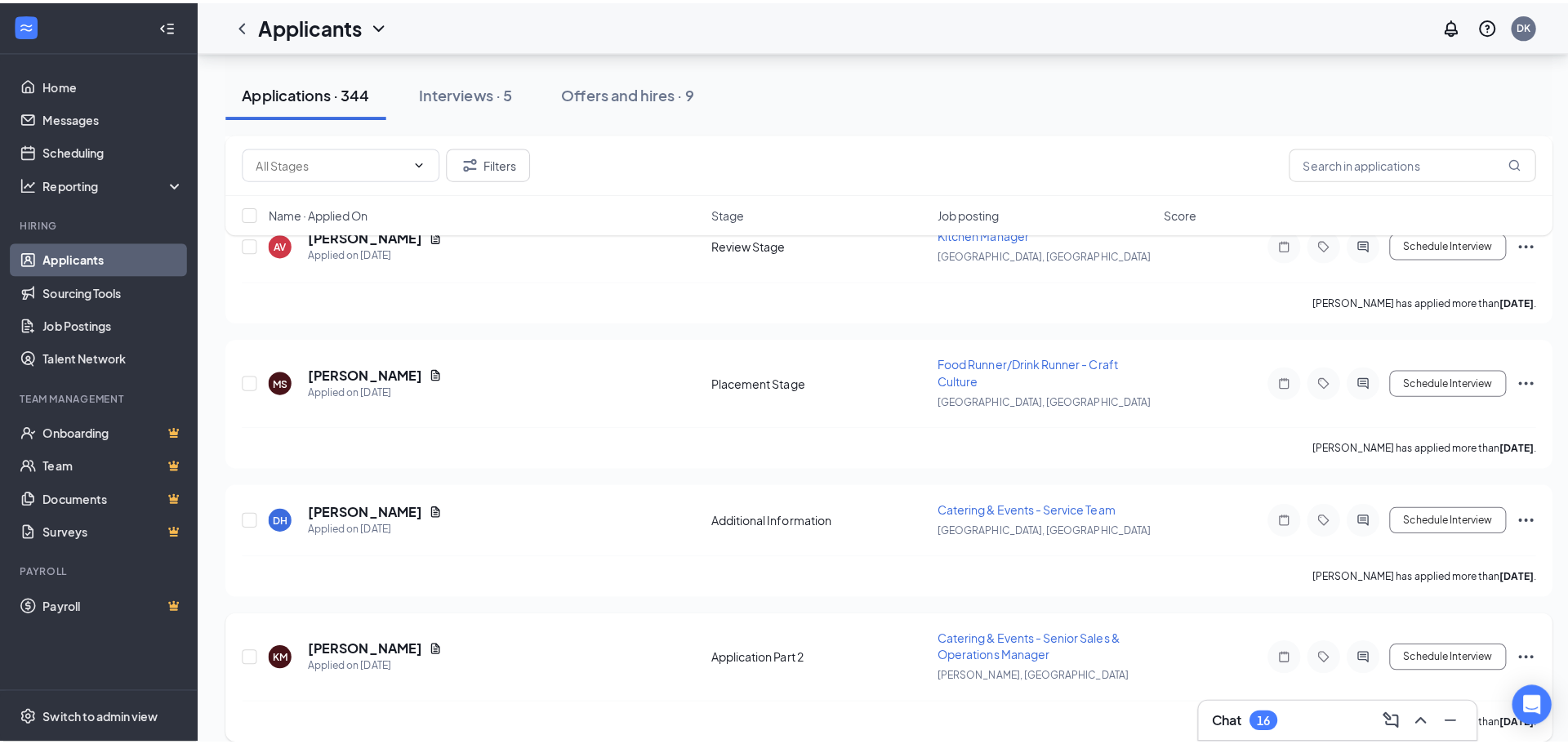
scroll to position [1878, 0]
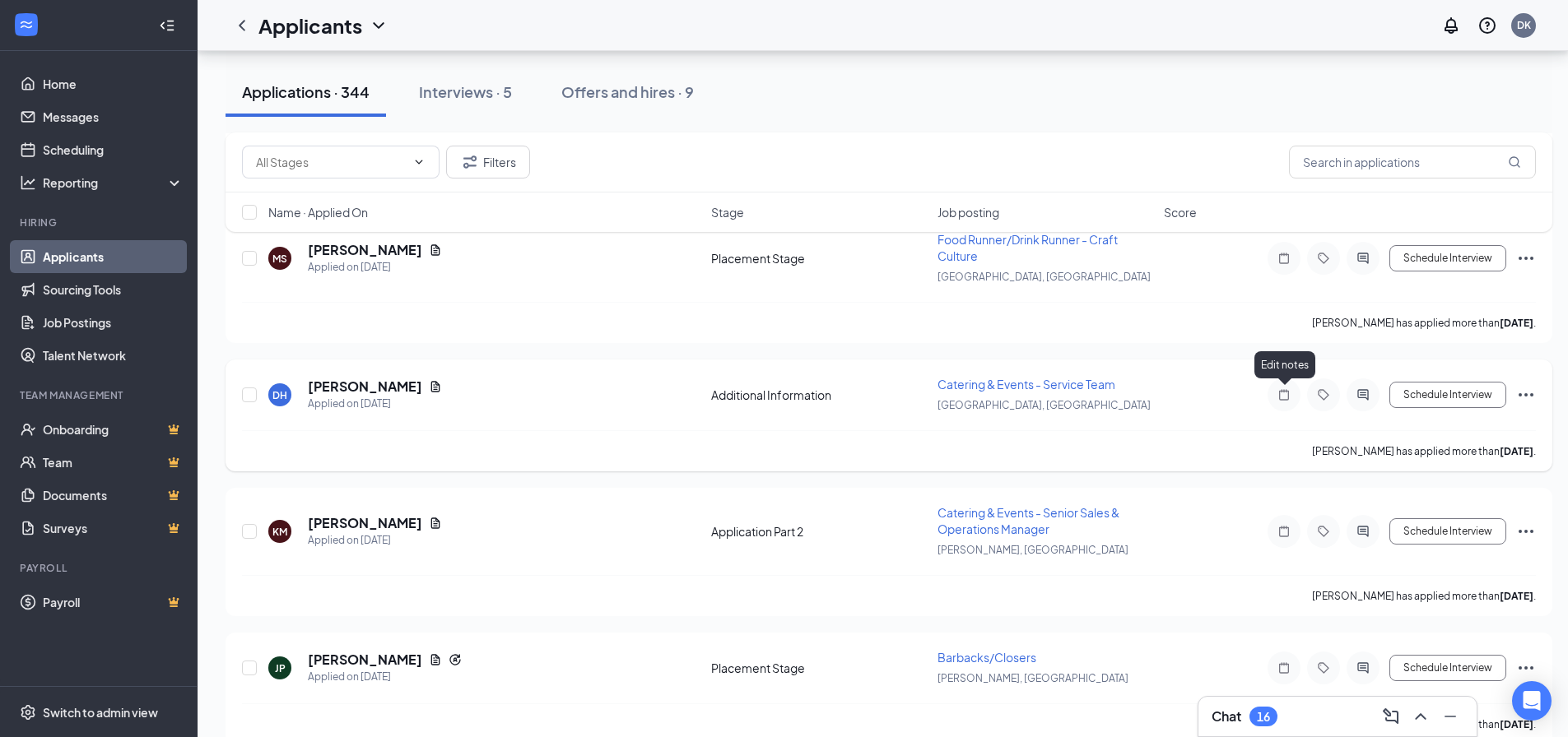
click at [787, 397] on icon "Note" at bounding box center [1284, 394] width 20 height 13
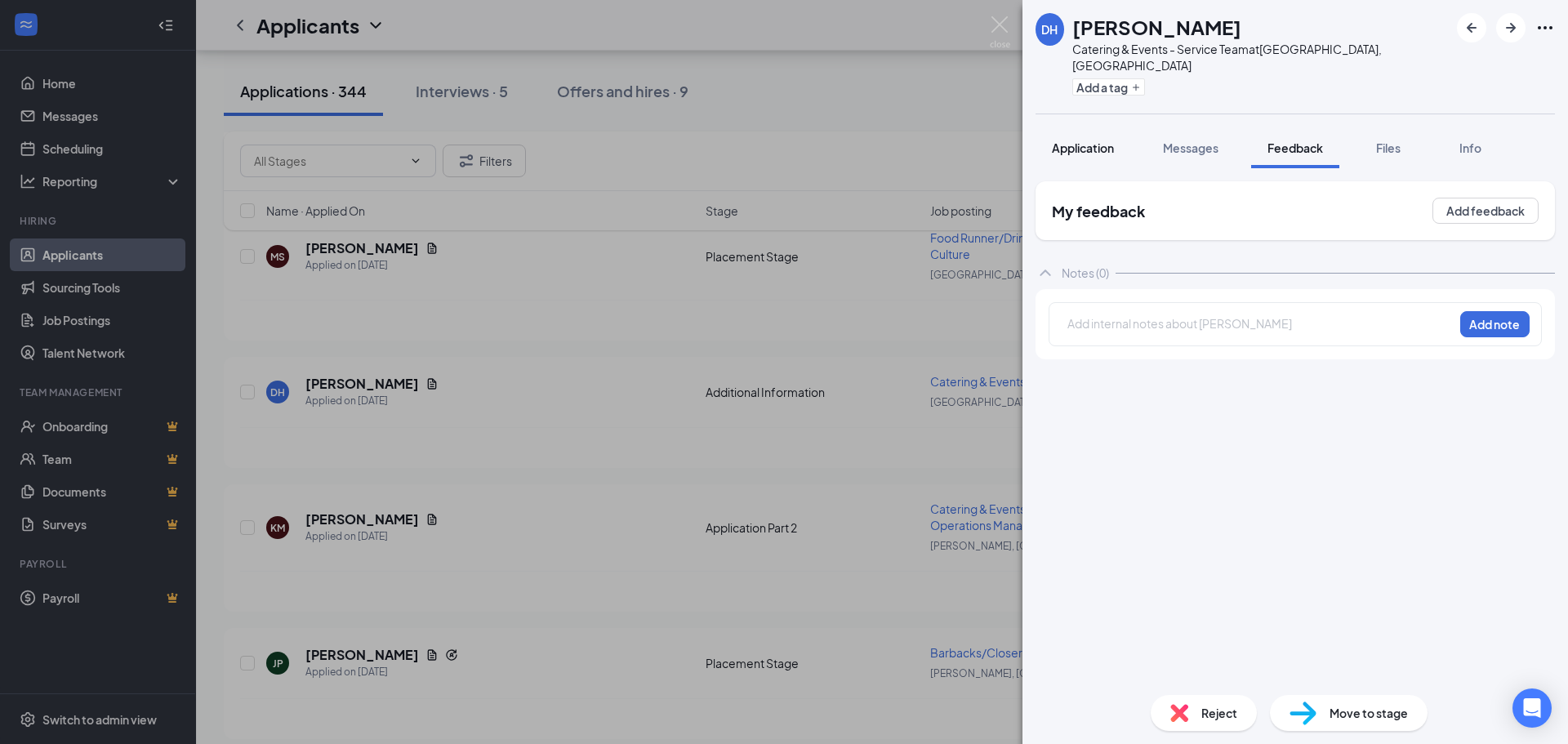
click at [781, 141] on span "Application" at bounding box center [1083, 148] width 62 height 14
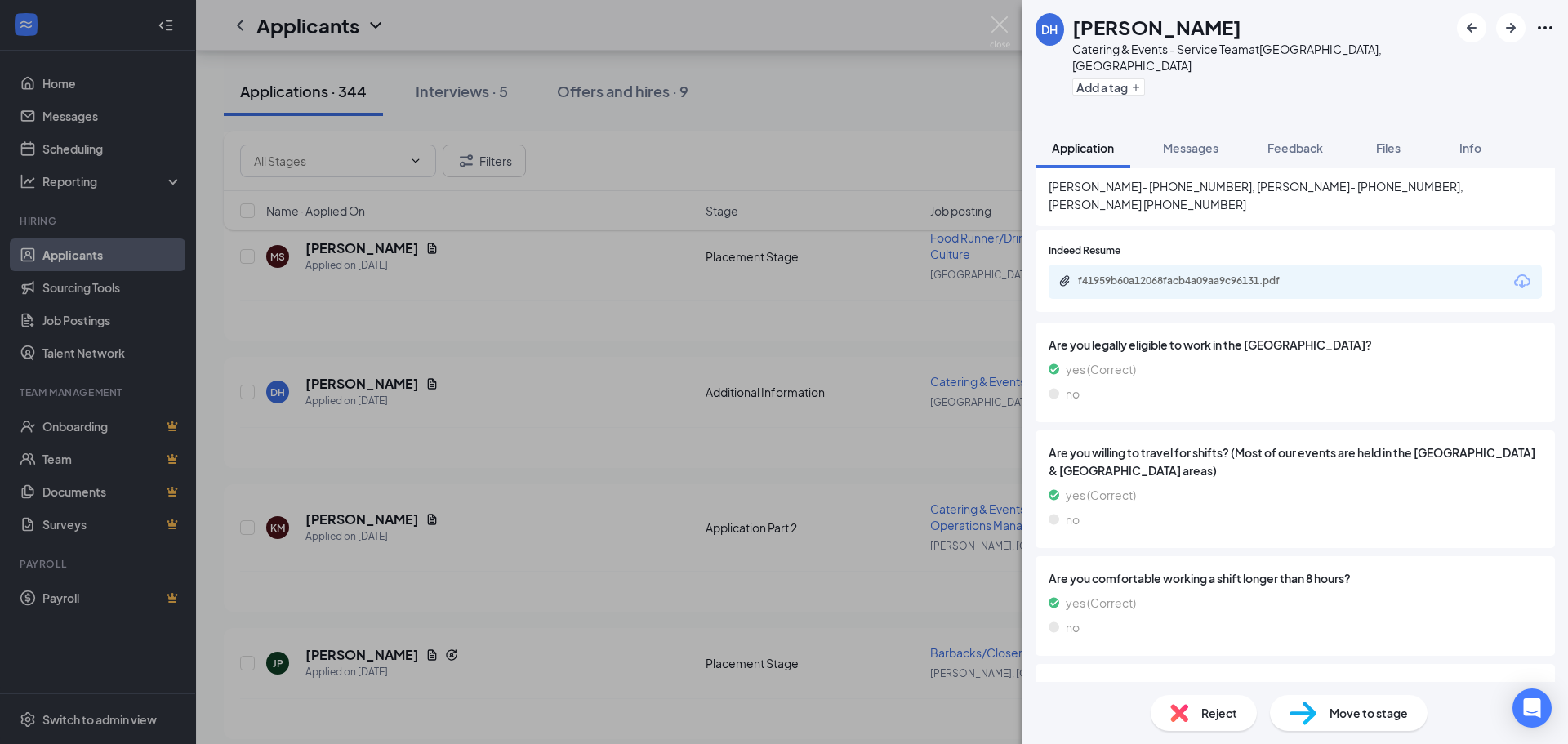
scroll to position [817, 0]
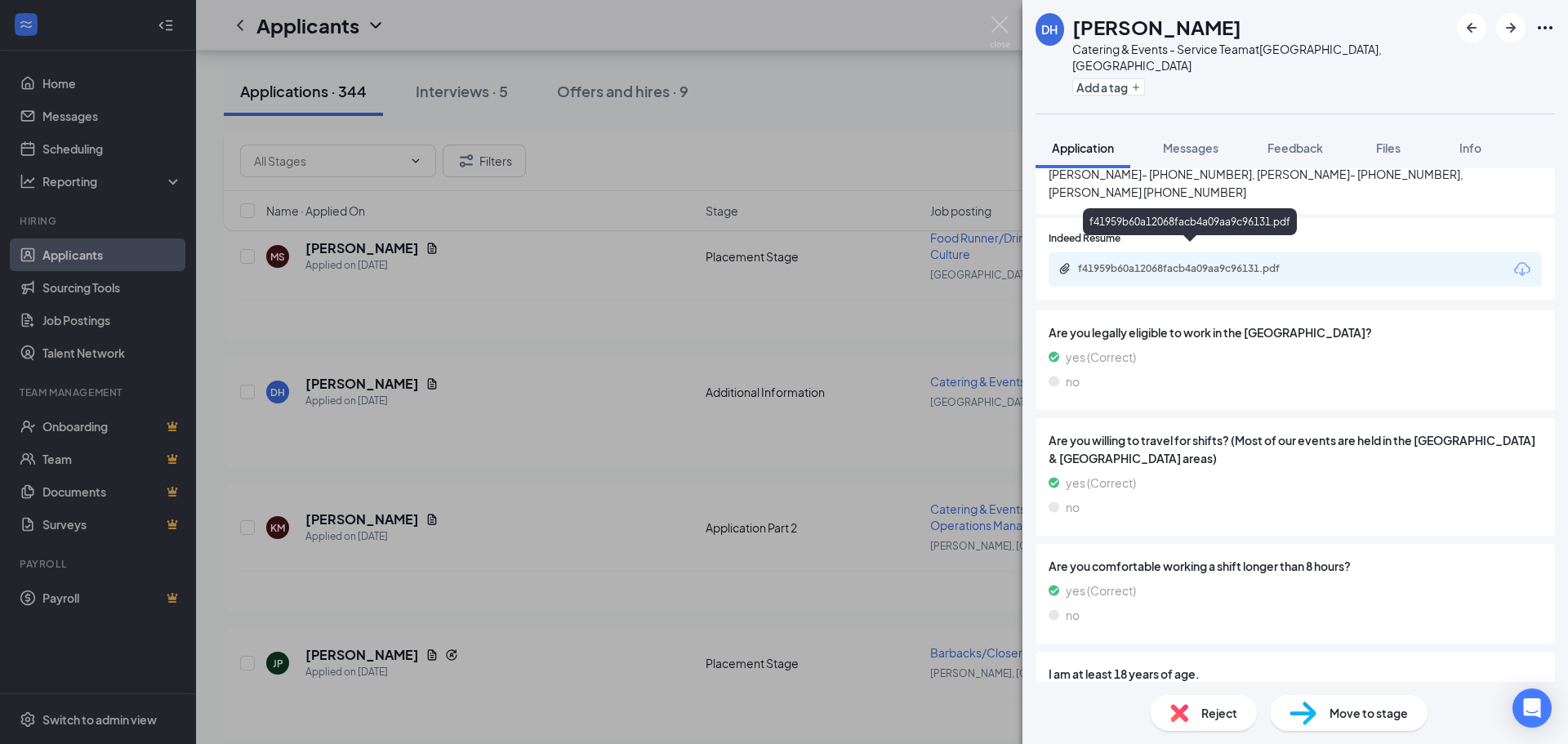
click at [781, 262] on div "f41959b60a12068facb4a09aa9c96131.pdf" at bounding box center [1191, 270] width 265 height 15
click at [781, 141] on span "Messages" at bounding box center [1190, 148] width 56 height 14
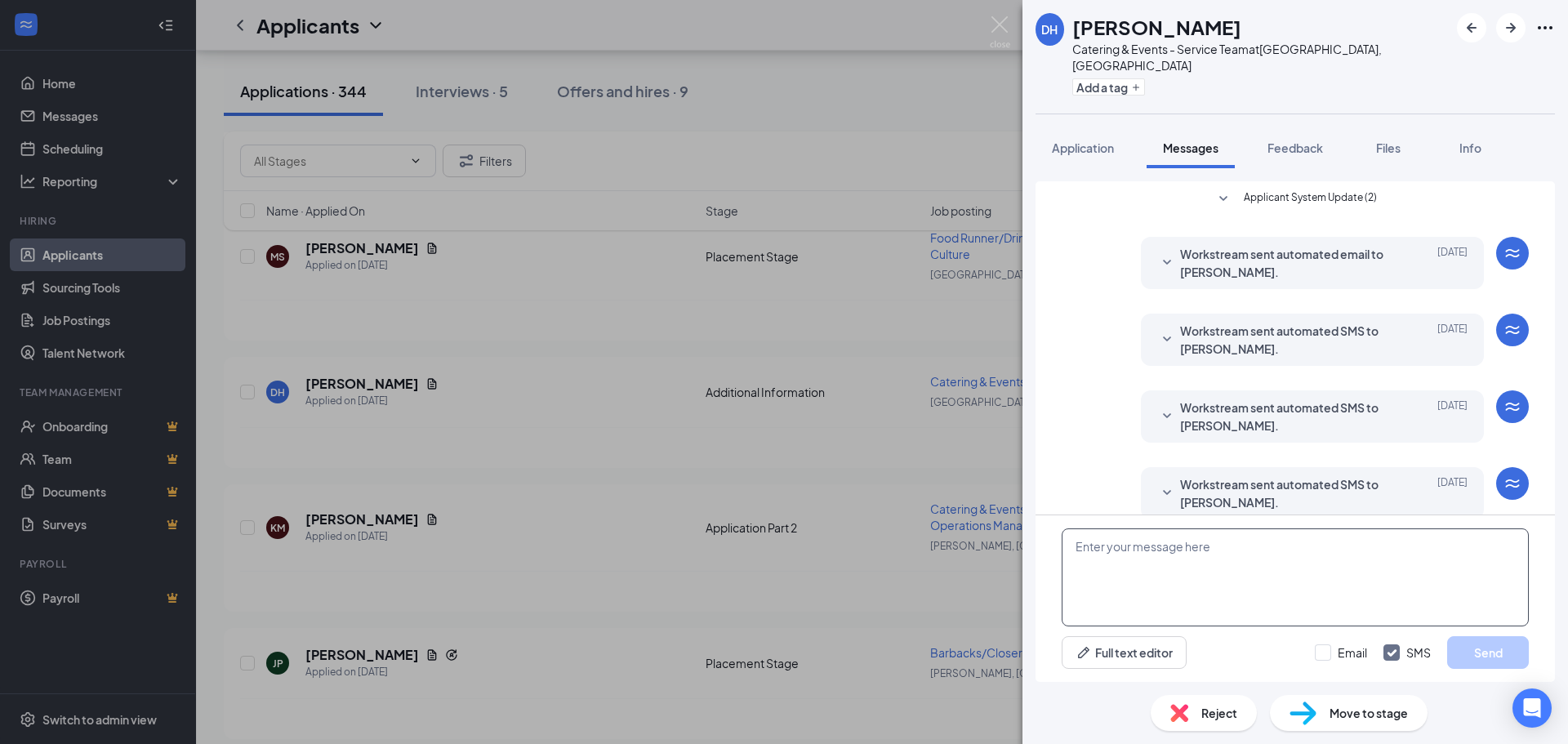
click at [781, 547] on textarea at bounding box center [1295, 577] width 467 height 98
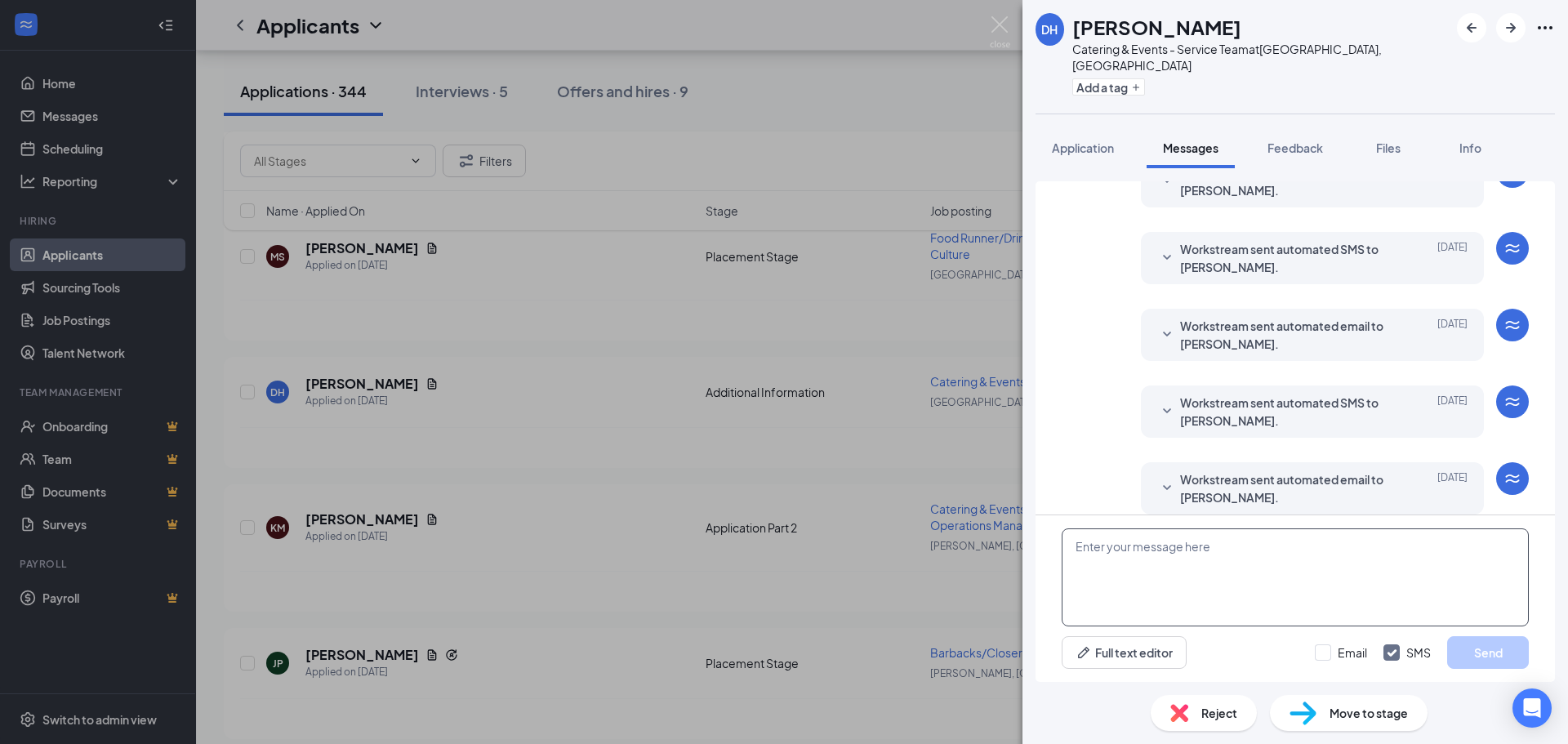
paste textarea "Join Our Team – Open Interviews! [PERSON_NAME]'s Catering is excited to announc…"
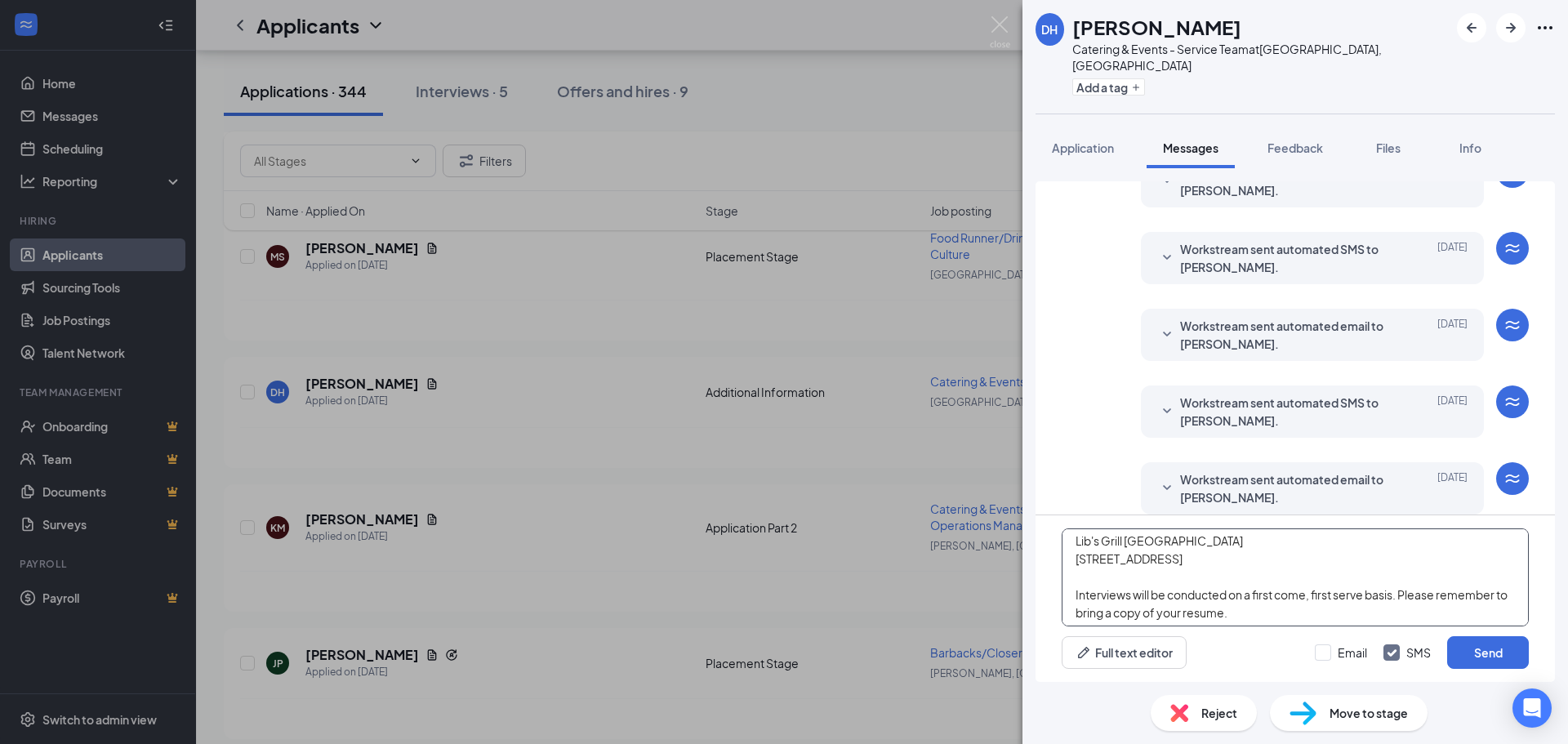
scroll to position [245, 0]
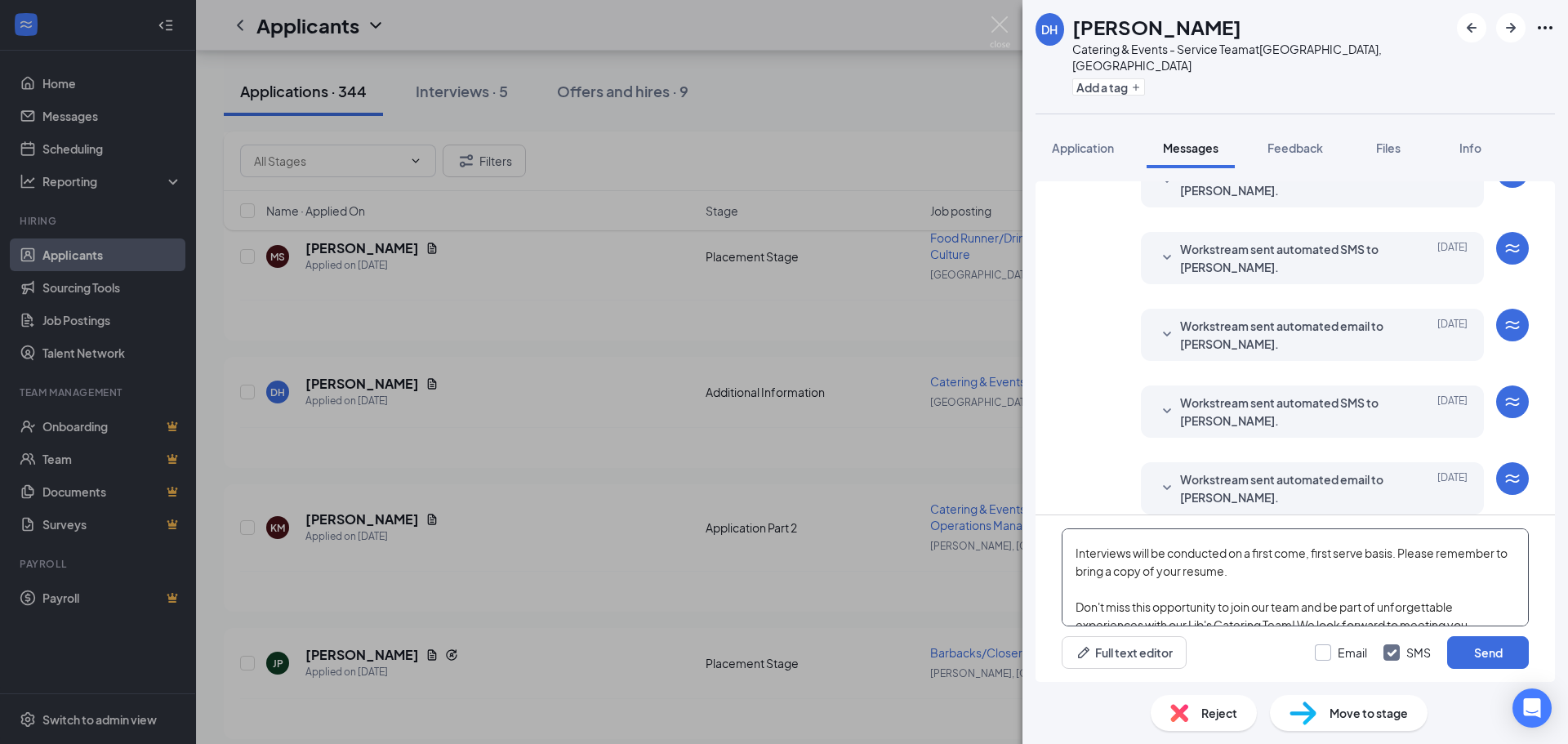
type textarea "Join Our Team – Open Interviews! [PERSON_NAME]'s Catering is excited to announc…"
click at [781, 653] on input "Email" at bounding box center [1341, 652] width 52 height 16
checkbox input "true"
click at [781, 650] on button "Send" at bounding box center [1487, 652] width 82 height 33
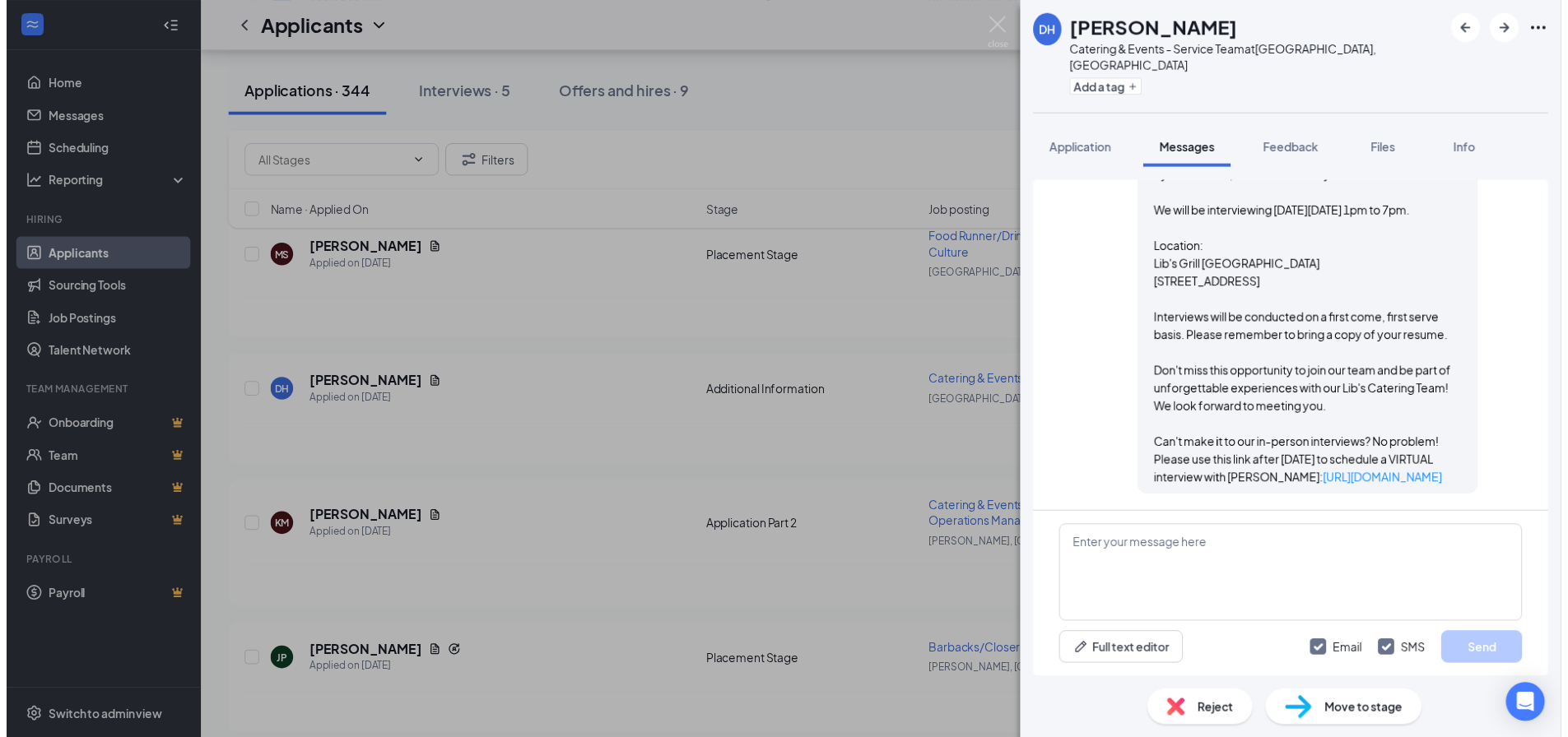
scroll to position [1429, 0]
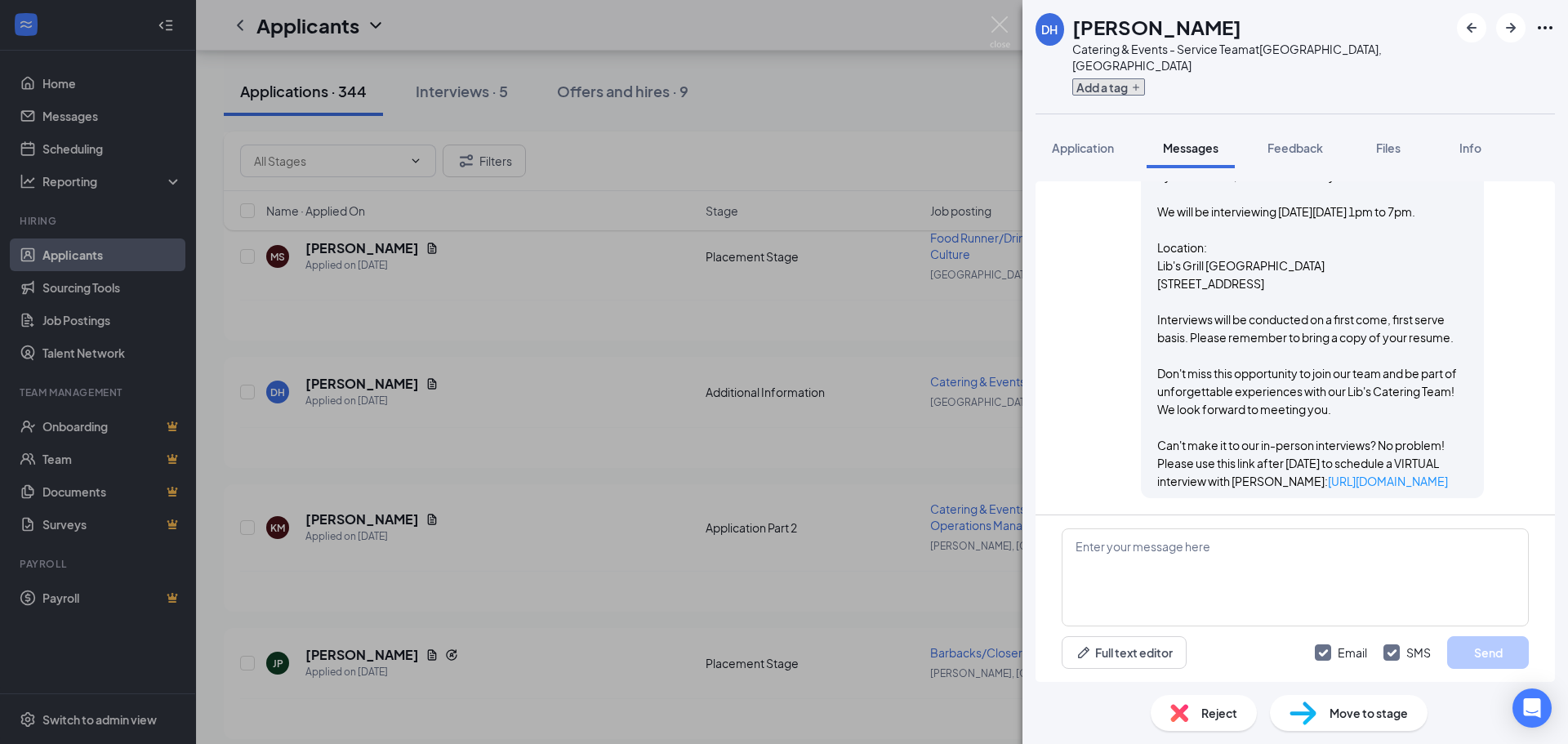
click at [781, 78] on button "Add a tag" at bounding box center [1108, 87] width 73 height 17
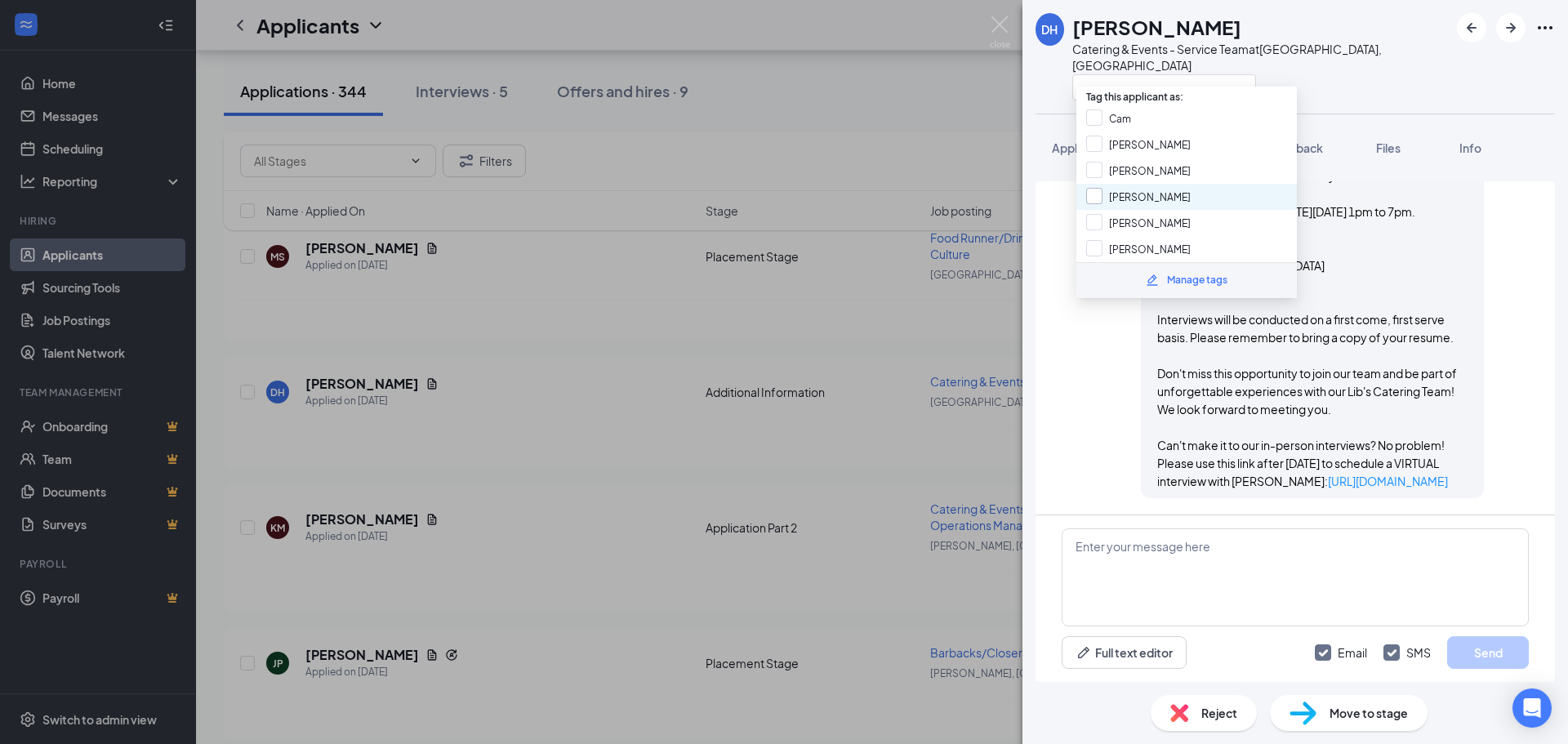
click at [781, 197] on input "[PERSON_NAME]" at bounding box center [1138, 197] width 105 height 18
checkbox input "true"
click at [781, 69] on div "DH [PERSON_NAME] Catering & Events - Service Team at [GEOGRAPHIC_DATA], [GEOGRA…" at bounding box center [1295, 57] width 546 height 114
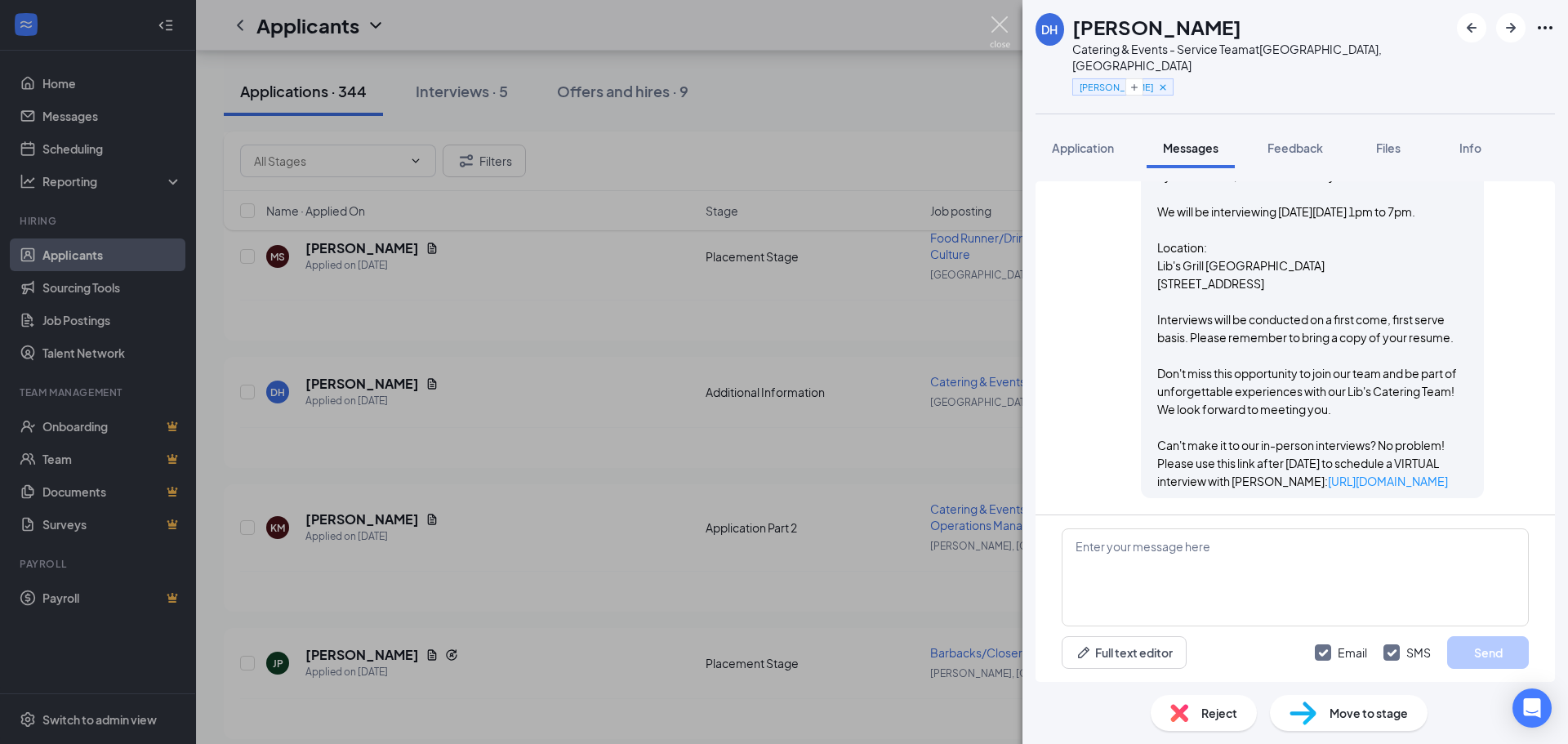
click at [781, 24] on img at bounding box center [1000, 32] width 20 height 32
